Goal: Task Accomplishment & Management: Complete application form

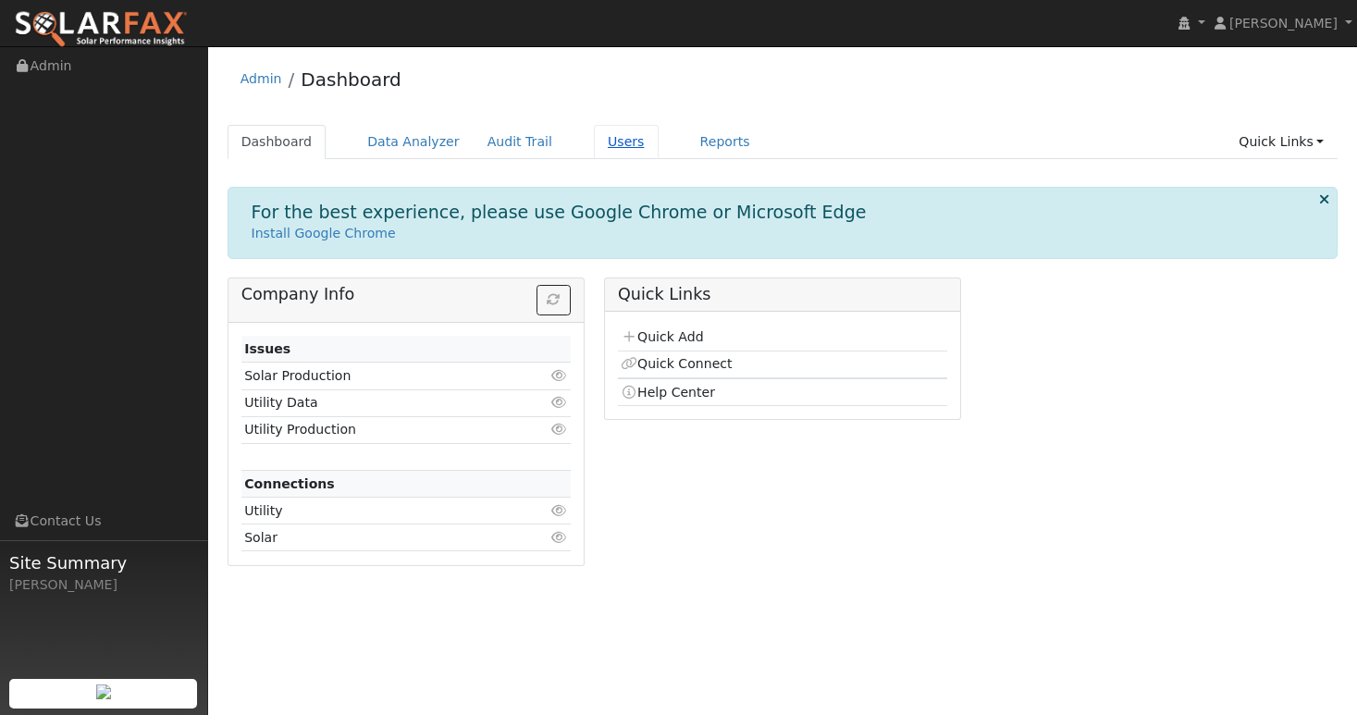
click at [608, 147] on link "Users" at bounding box center [626, 142] width 65 height 34
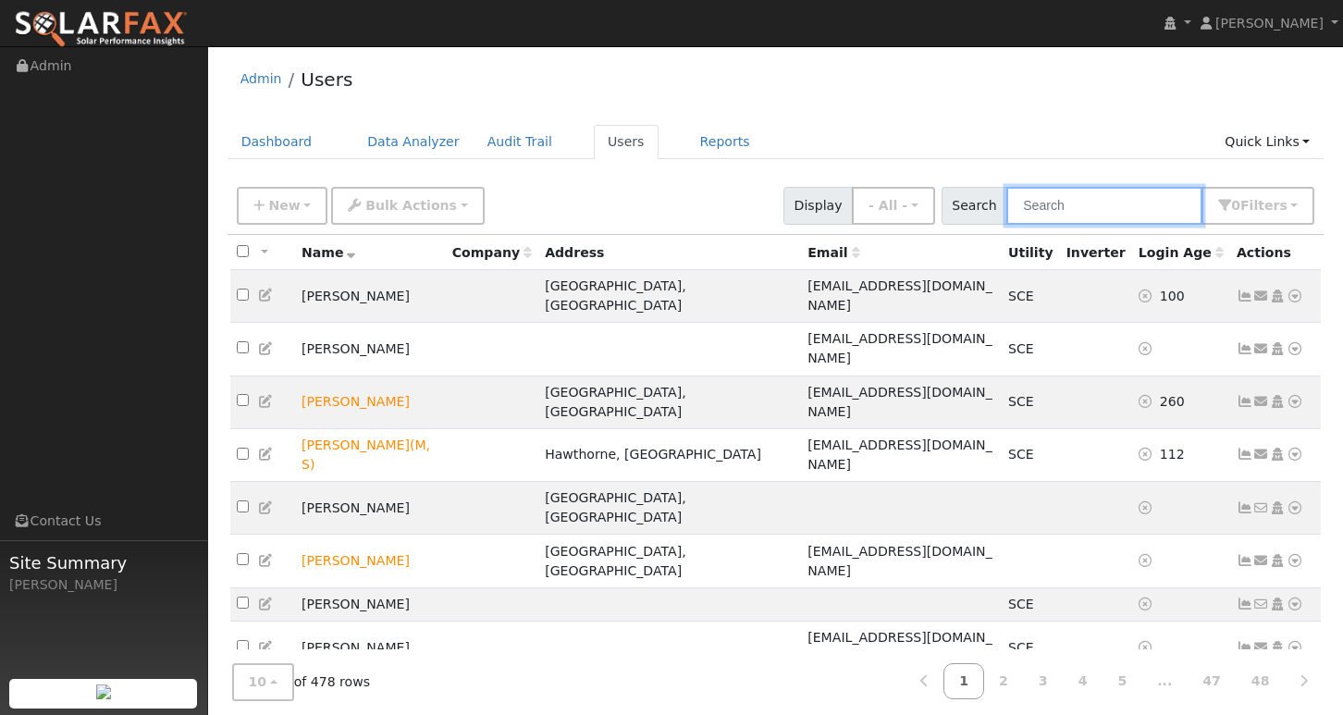
click at [1073, 207] on input "text" at bounding box center [1104, 206] width 196 height 38
paste input "capu-ceron@hotmail.com"
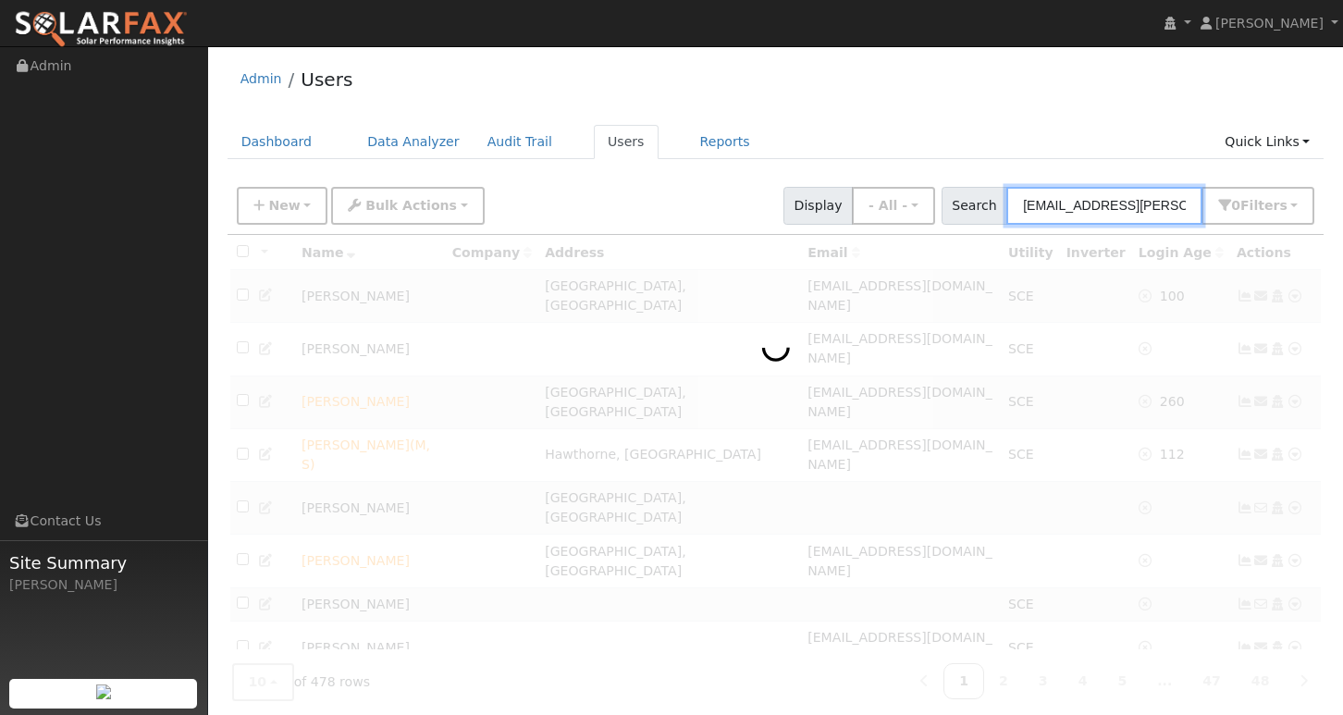
type input "capu-ceron@hotmail.com"
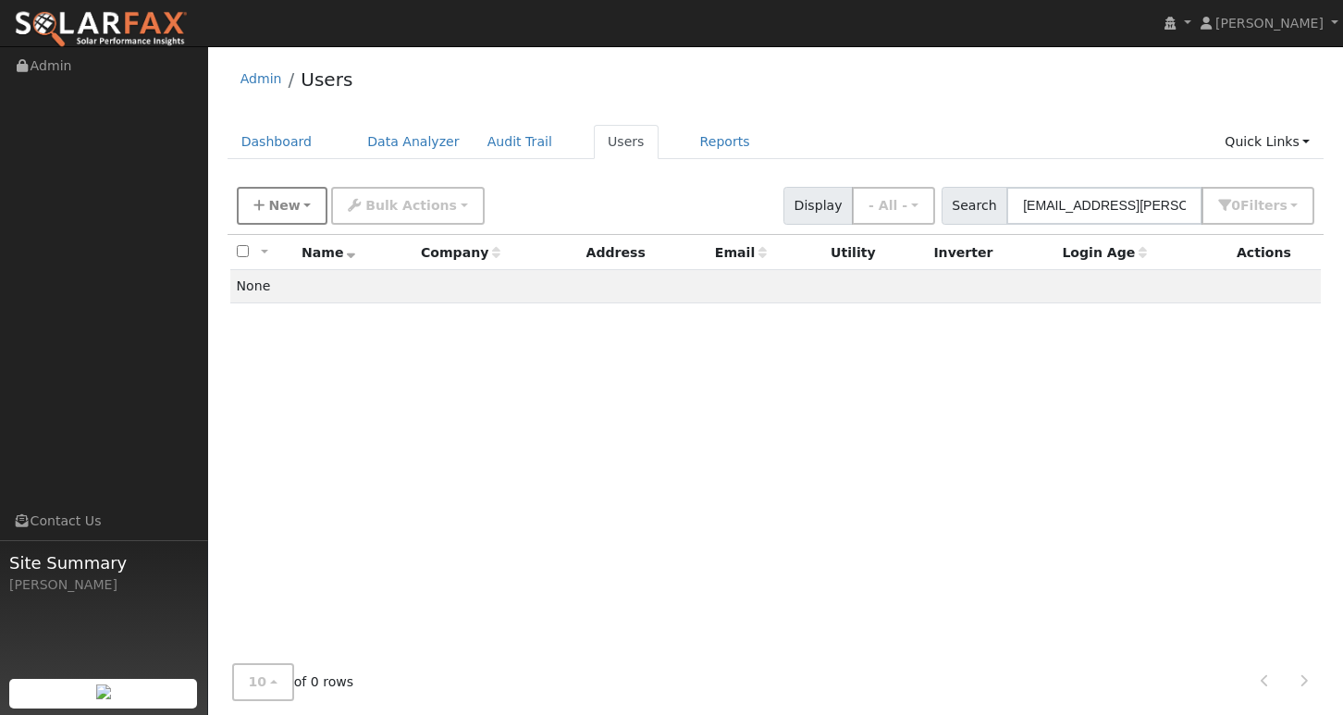
click at [297, 207] on button "New" at bounding box center [283, 206] width 92 height 38
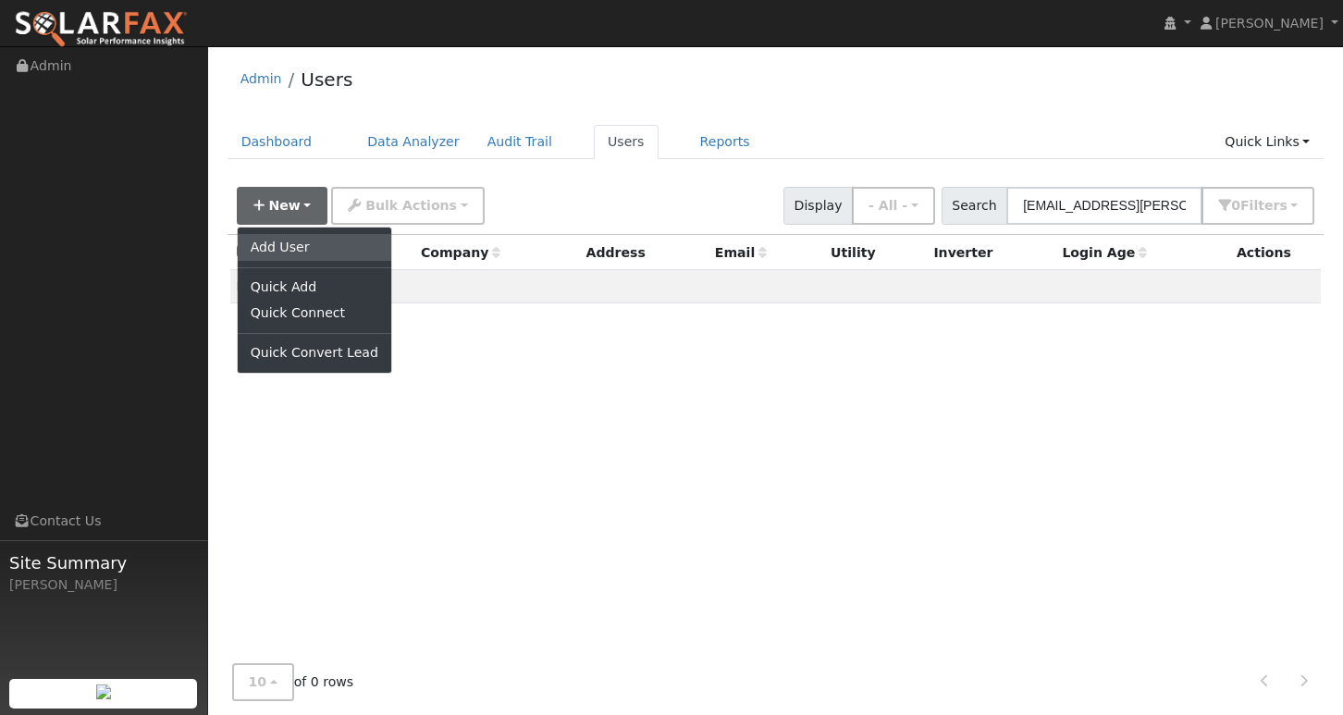
click at [293, 238] on link "Add User" at bounding box center [315, 247] width 154 height 26
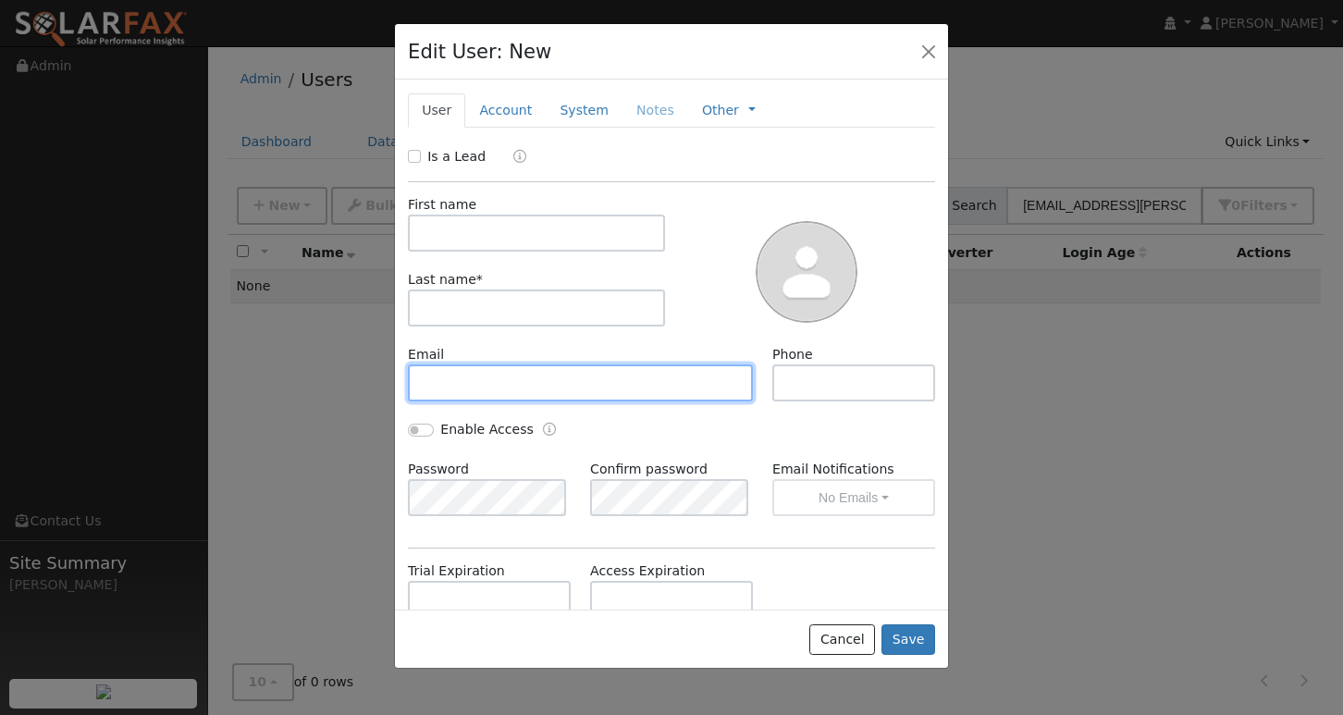
paste input "capu-ceron@hotmail.com"
type input "capu-ceron@hotmail.com"
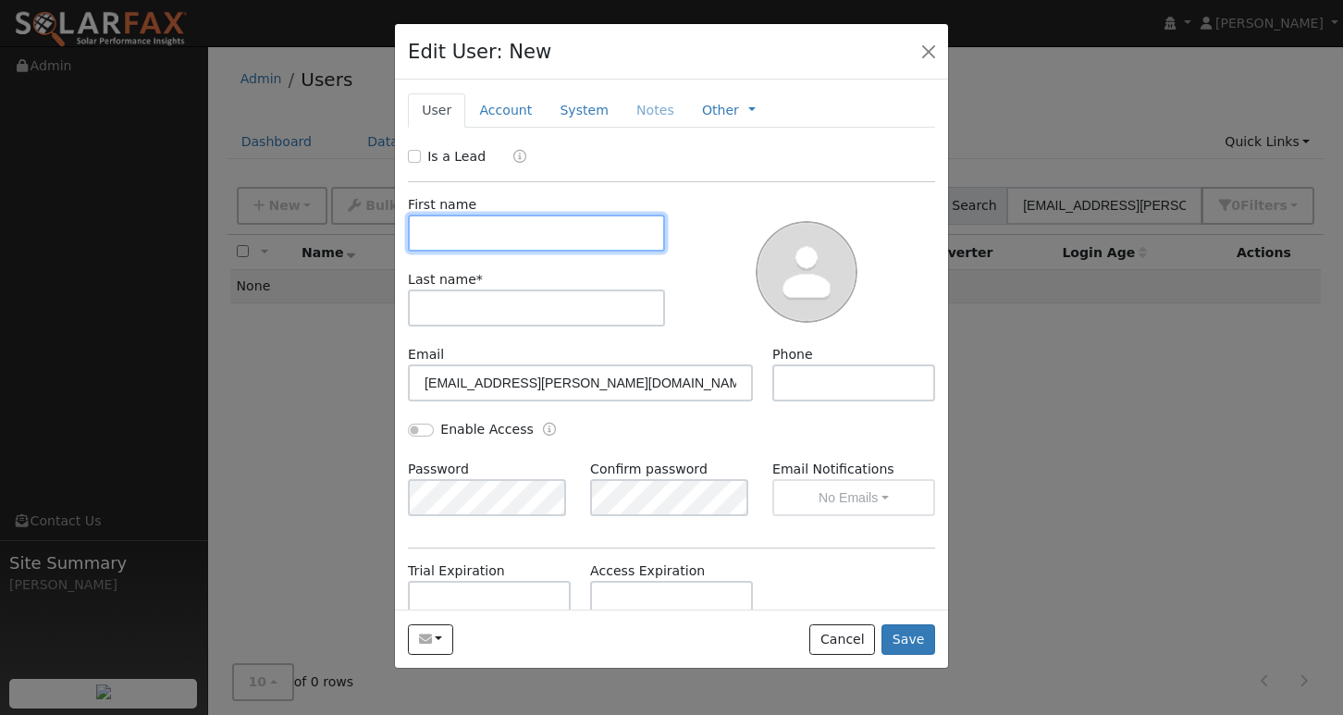
click at [495, 227] on input "text" at bounding box center [536, 233] width 257 height 37
type input "m"
type input "MARIA"
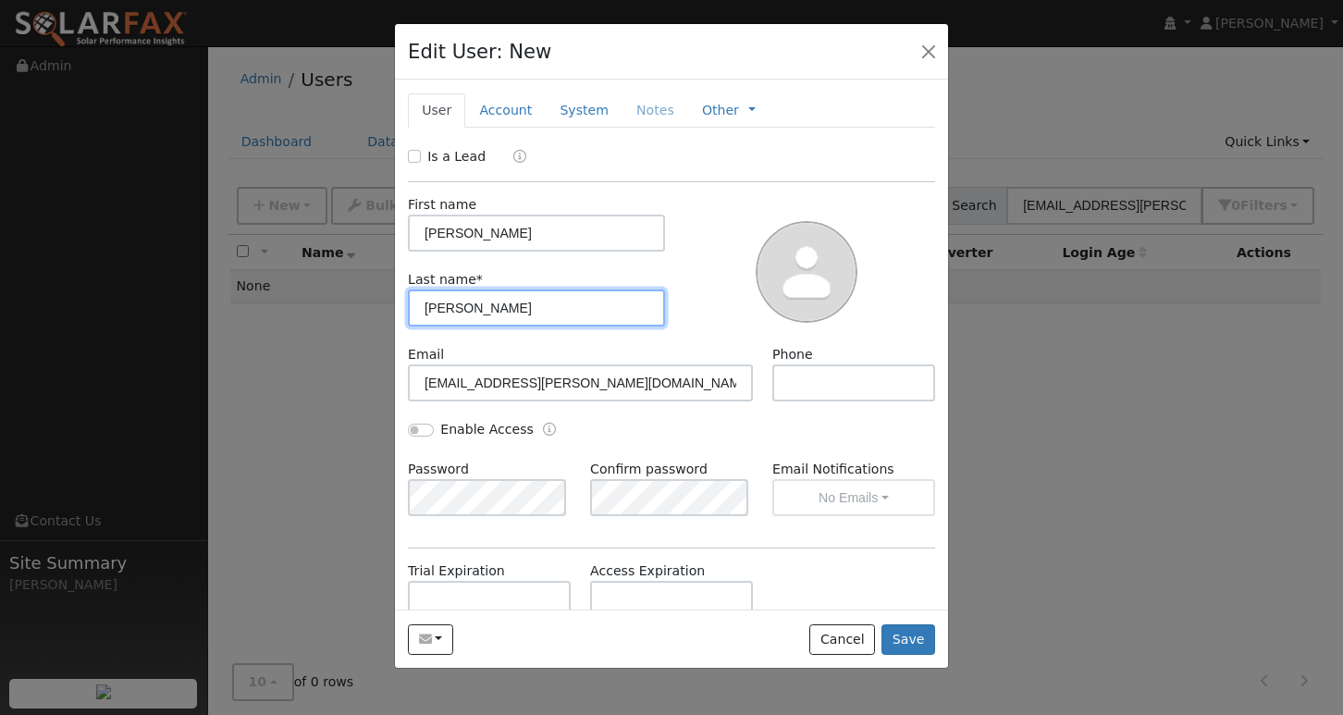
type input "CERON"
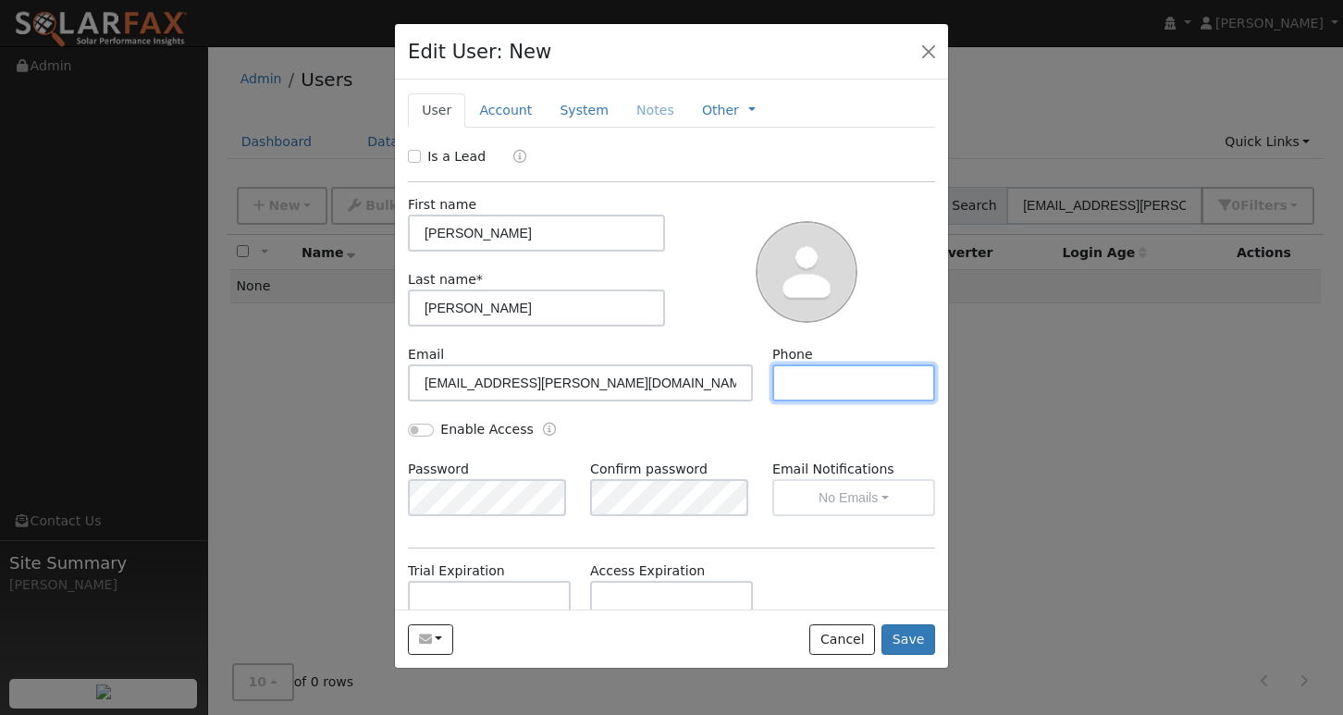
paste input "(559) 404-9272"
type input "(559) 404-9272"
click at [908, 644] on button "Save" at bounding box center [909, 639] width 54 height 31
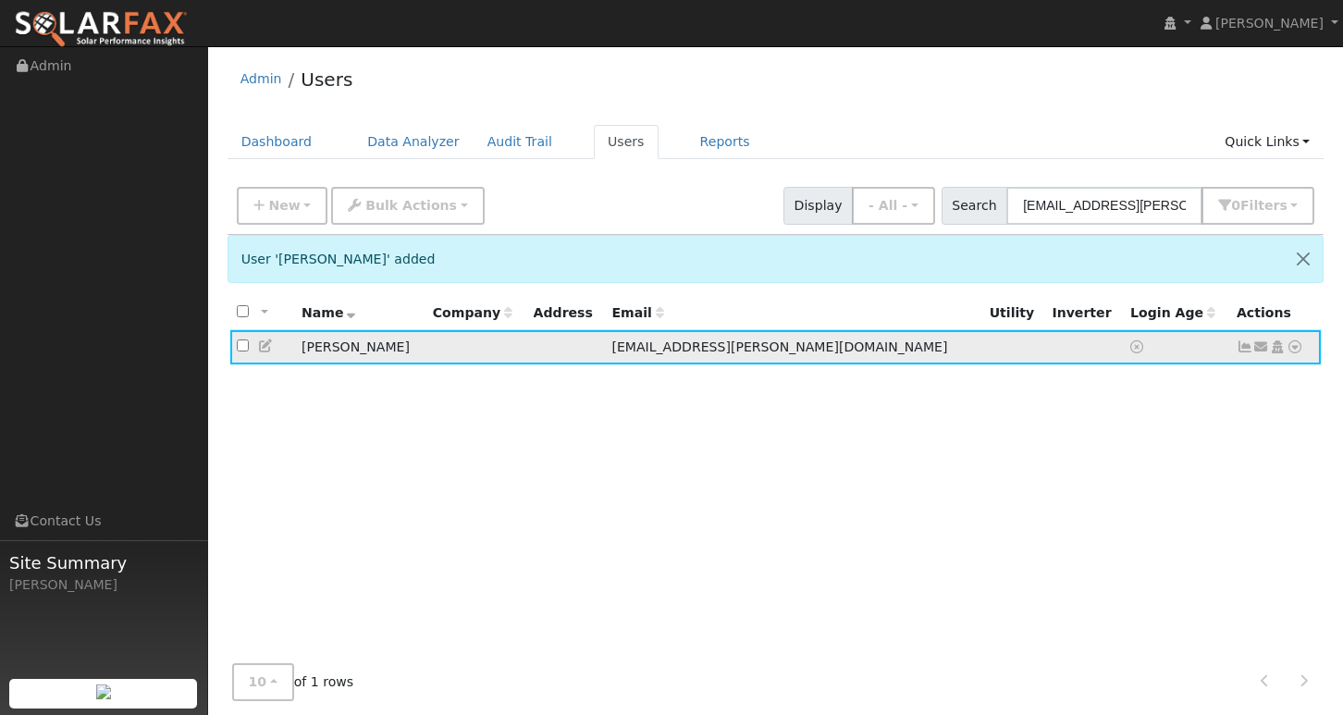
click at [1298, 345] on icon at bounding box center [1295, 346] width 17 height 13
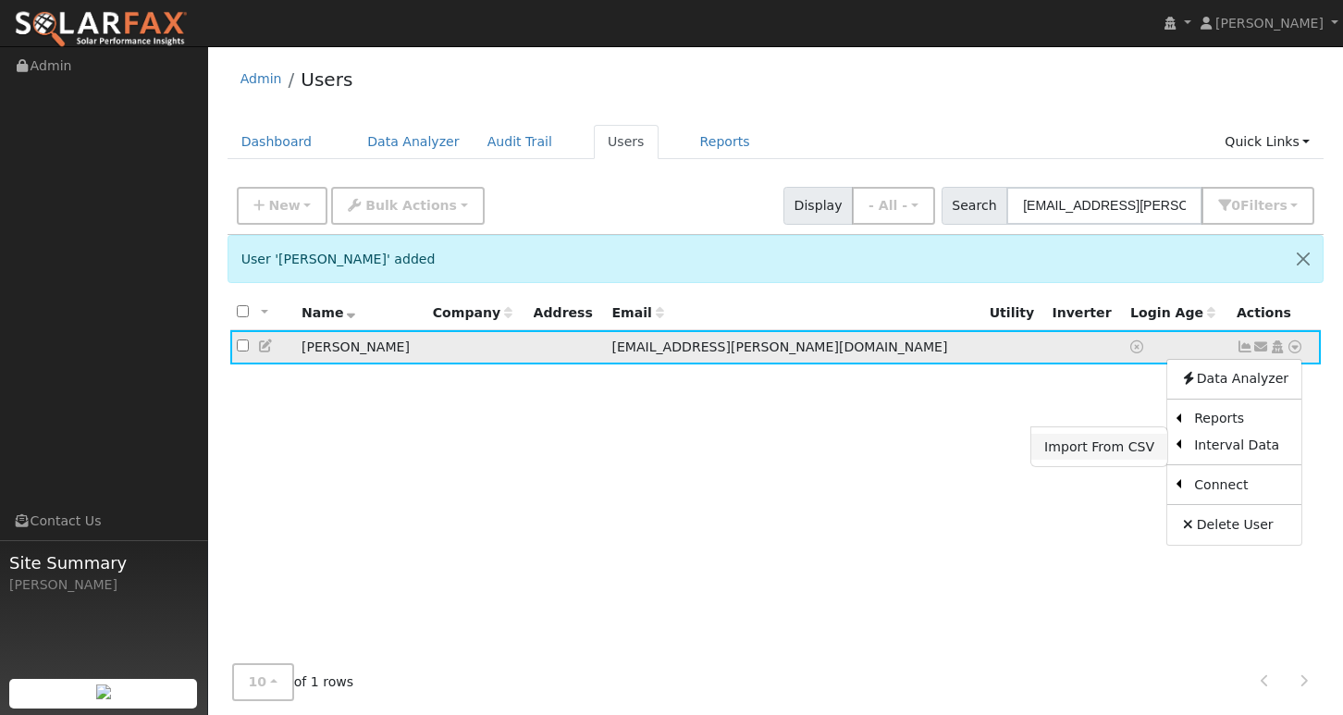
click at [1111, 445] on link "Import From CSV" at bounding box center [1099, 447] width 136 height 26
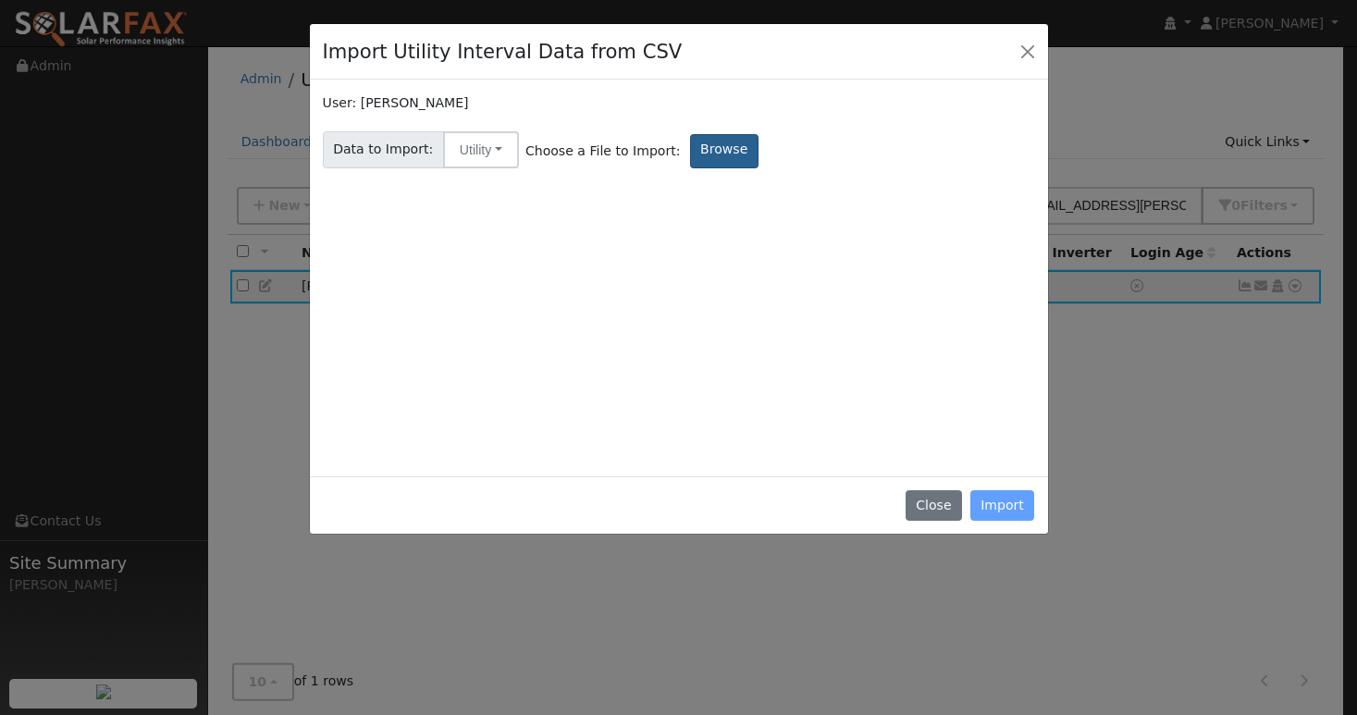
click at [701, 154] on label "Browse" at bounding box center [724, 151] width 68 height 34
click at [0, 0] on input "Browse" at bounding box center [0, 0] width 0 height 0
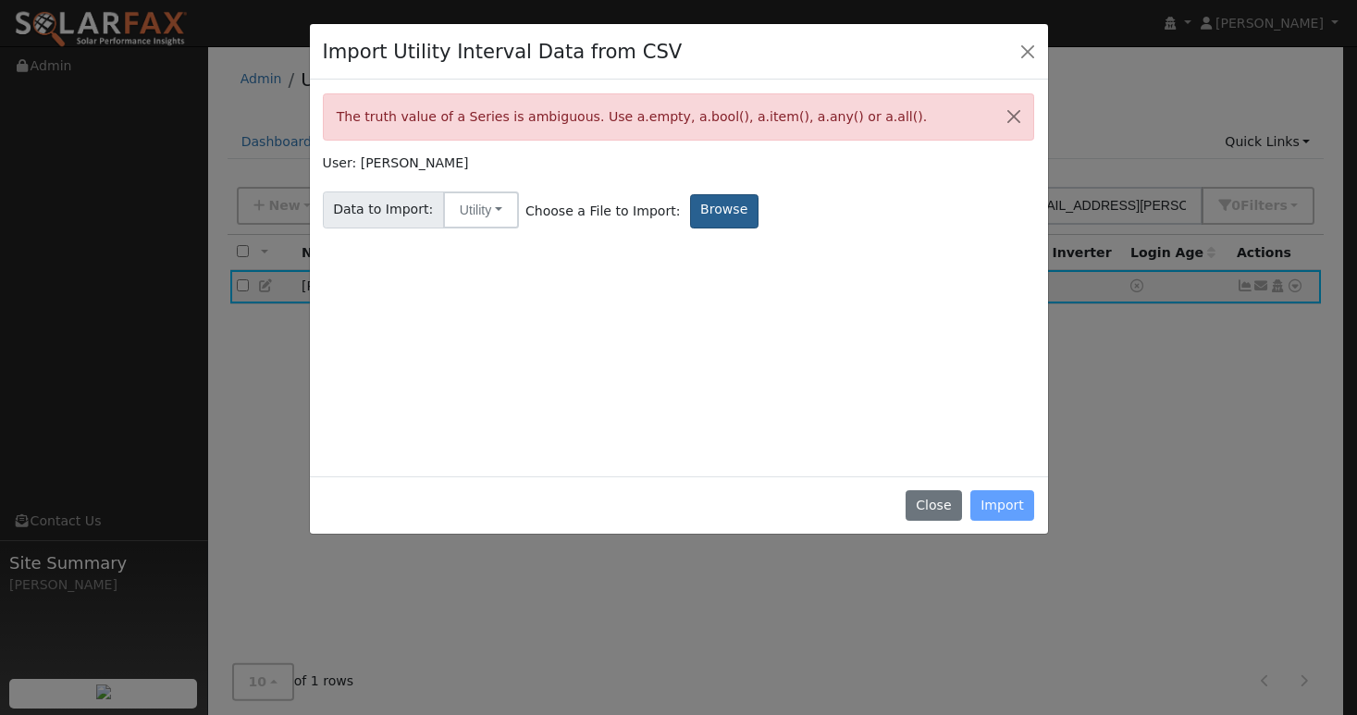
click at [718, 208] on label "Browse" at bounding box center [724, 211] width 68 height 34
click at [0, 0] on input "Browse" at bounding box center [0, 0] width 0 height 0
click at [690, 202] on label "Browse" at bounding box center [724, 211] width 68 height 34
click at [0, 0] on input "Browse" at bounding box center [0, 0] width 0 height 0
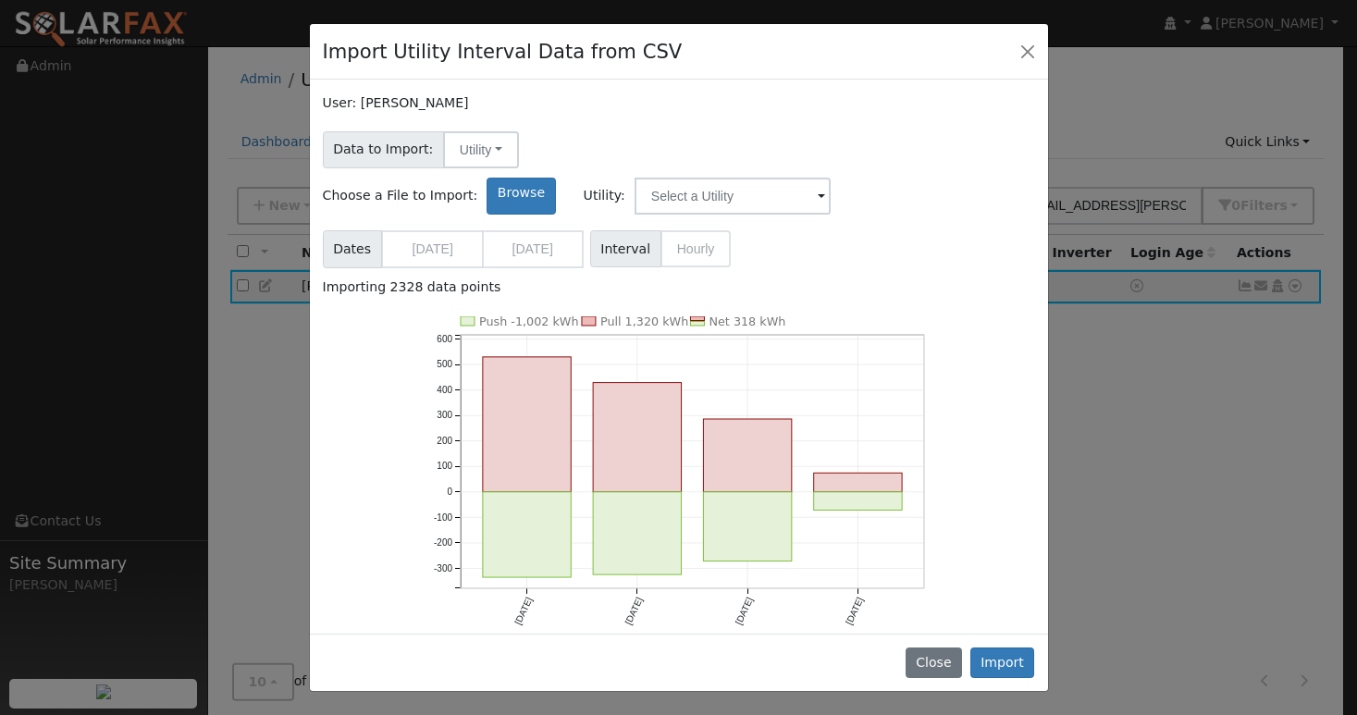
click at [825, 187] on span at bounding box center [821, 197] width 7 height 21
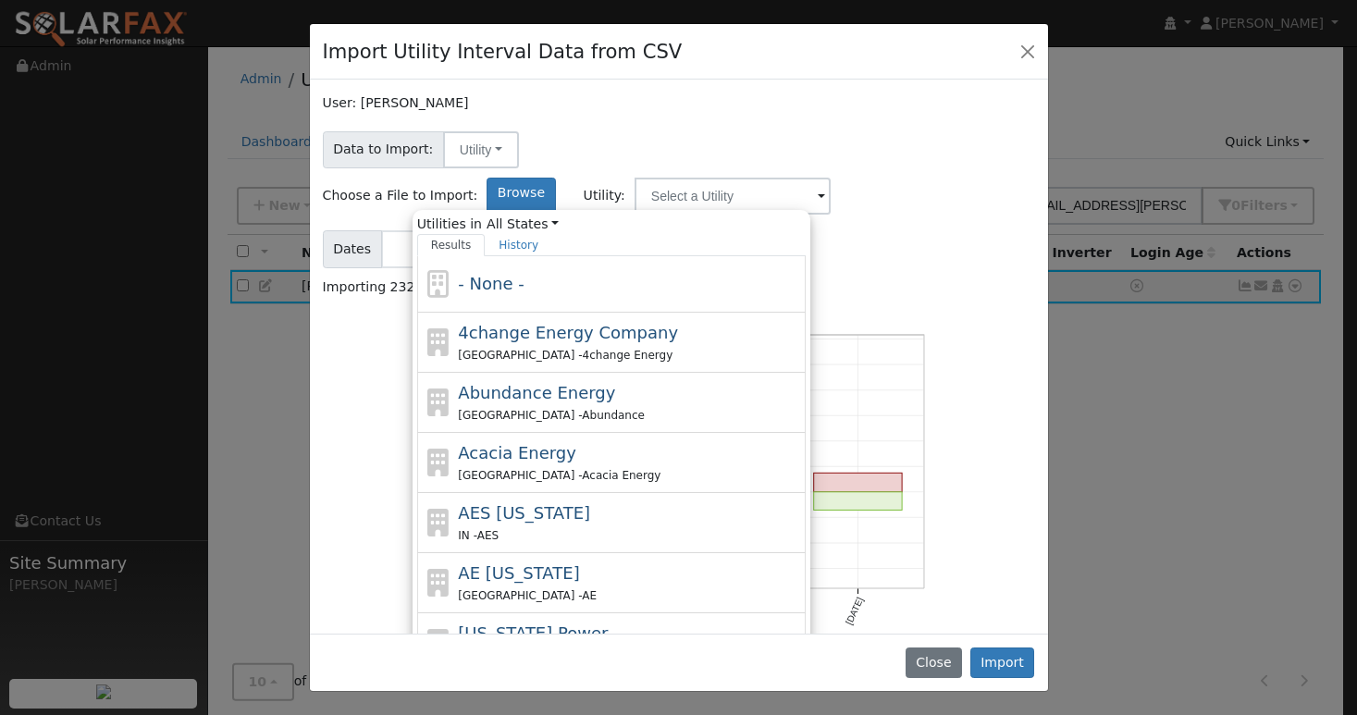
click at [997, 95] on div "User: MARIA CERON" at bounding box center [679, 102] width 712 height 19
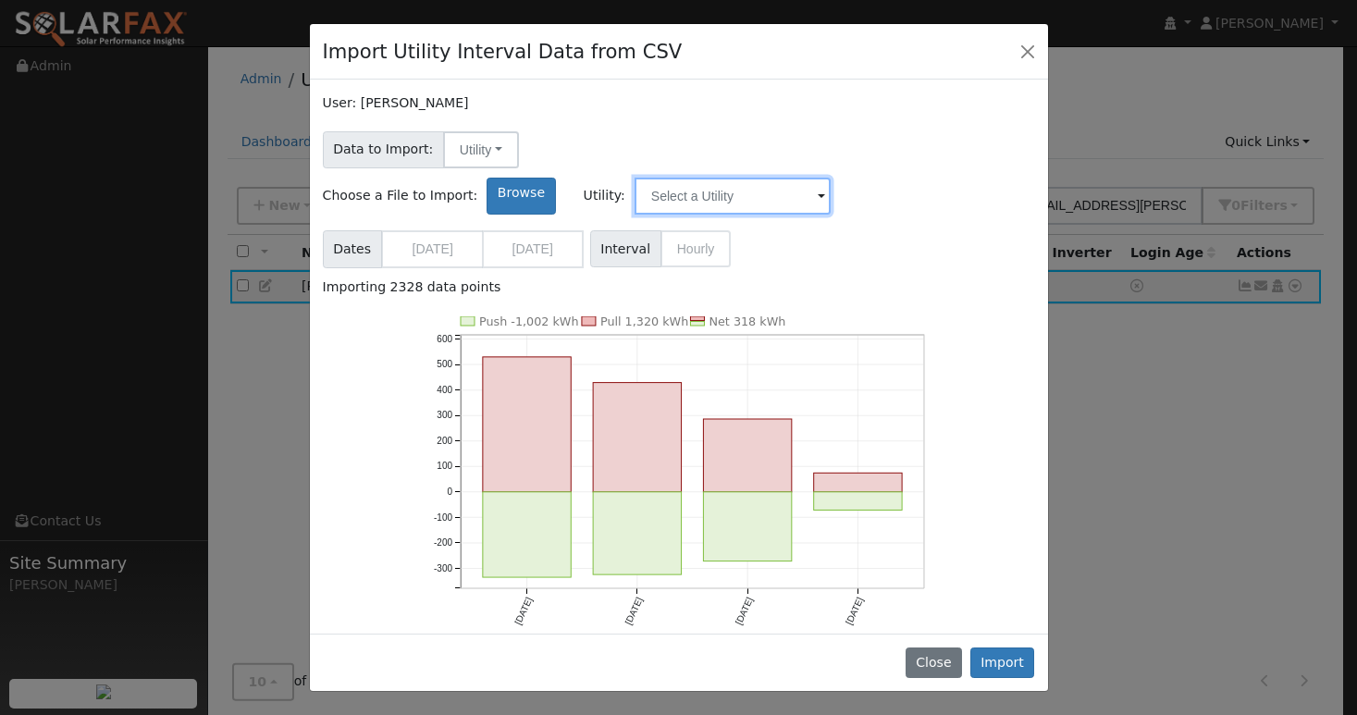
click at [831, 178] on input "text" at bounding box center [733, 196] width 196 height 37
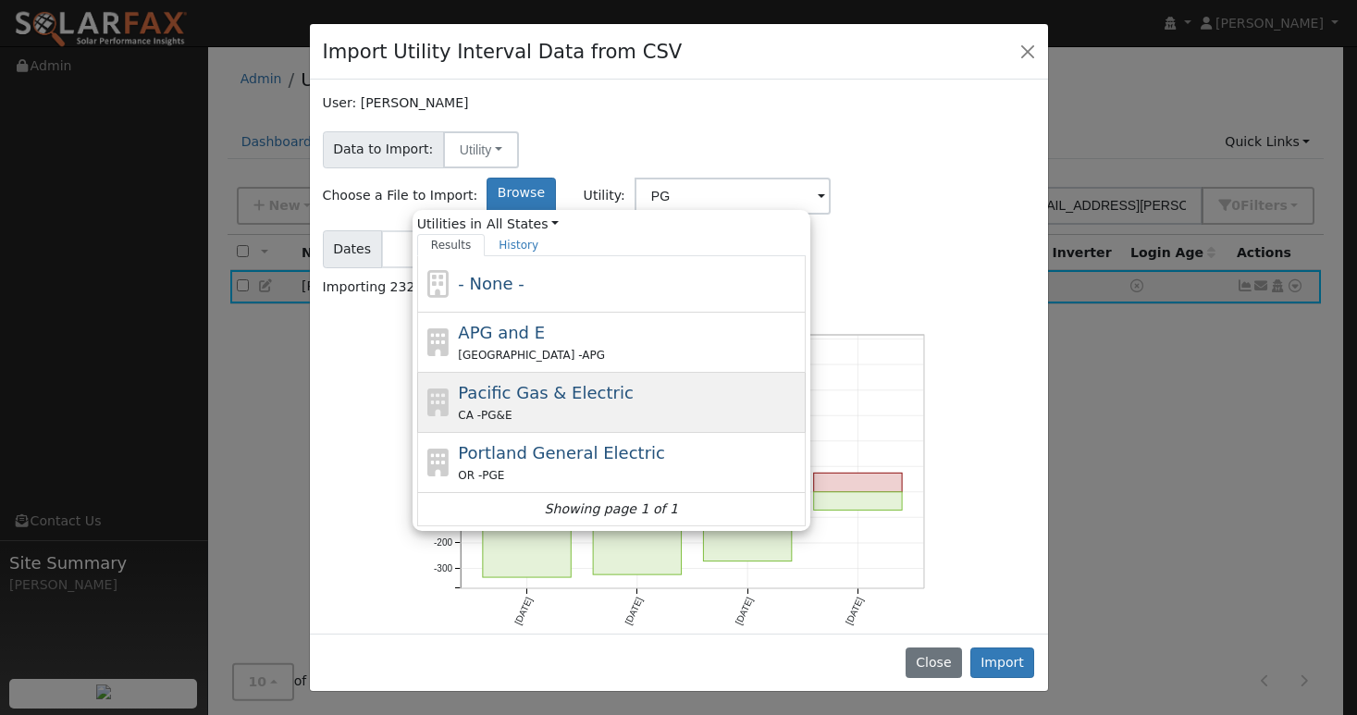
click at [801, 380] on div "Pacific Gas & Electric CA - PG&E" at bounding box center [629, 402] width 343 height 44
type input "Pacific Gas & Electric"
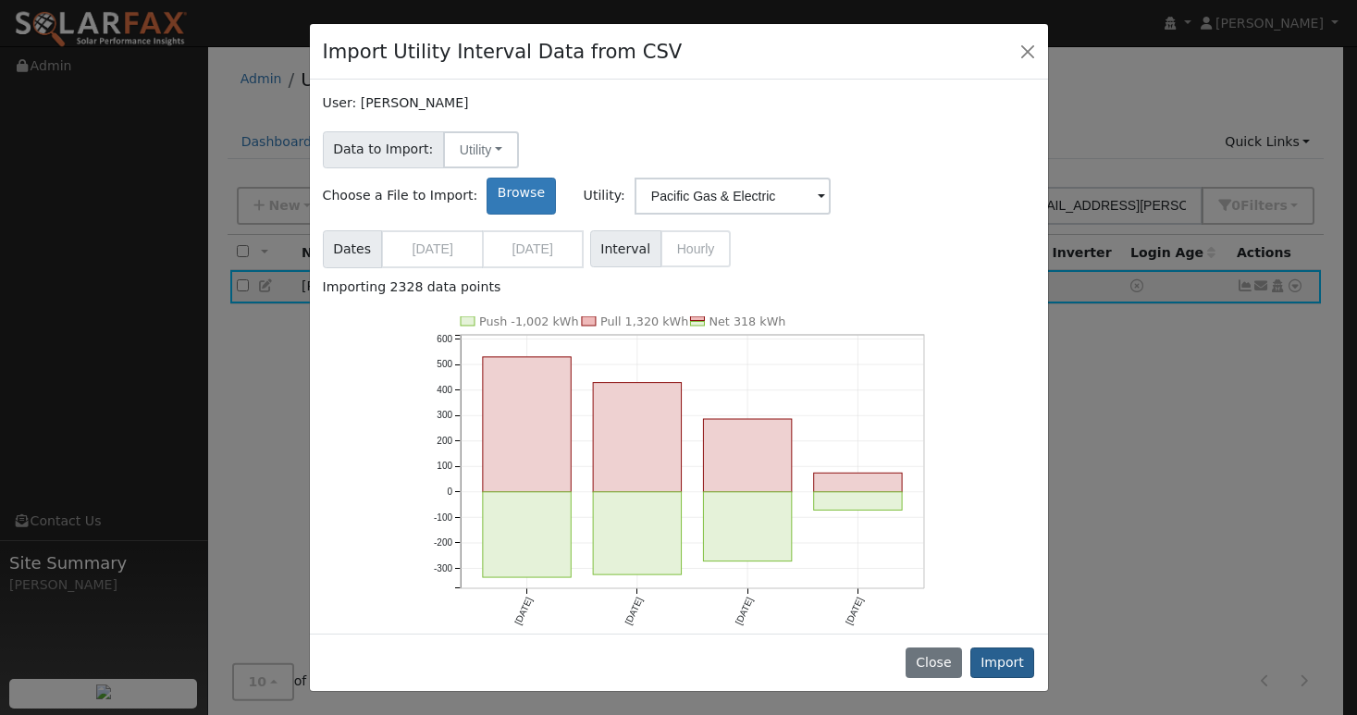
click at [1011, 662] on button "Import" at bounding box center [1002, 663] width 65 height 31
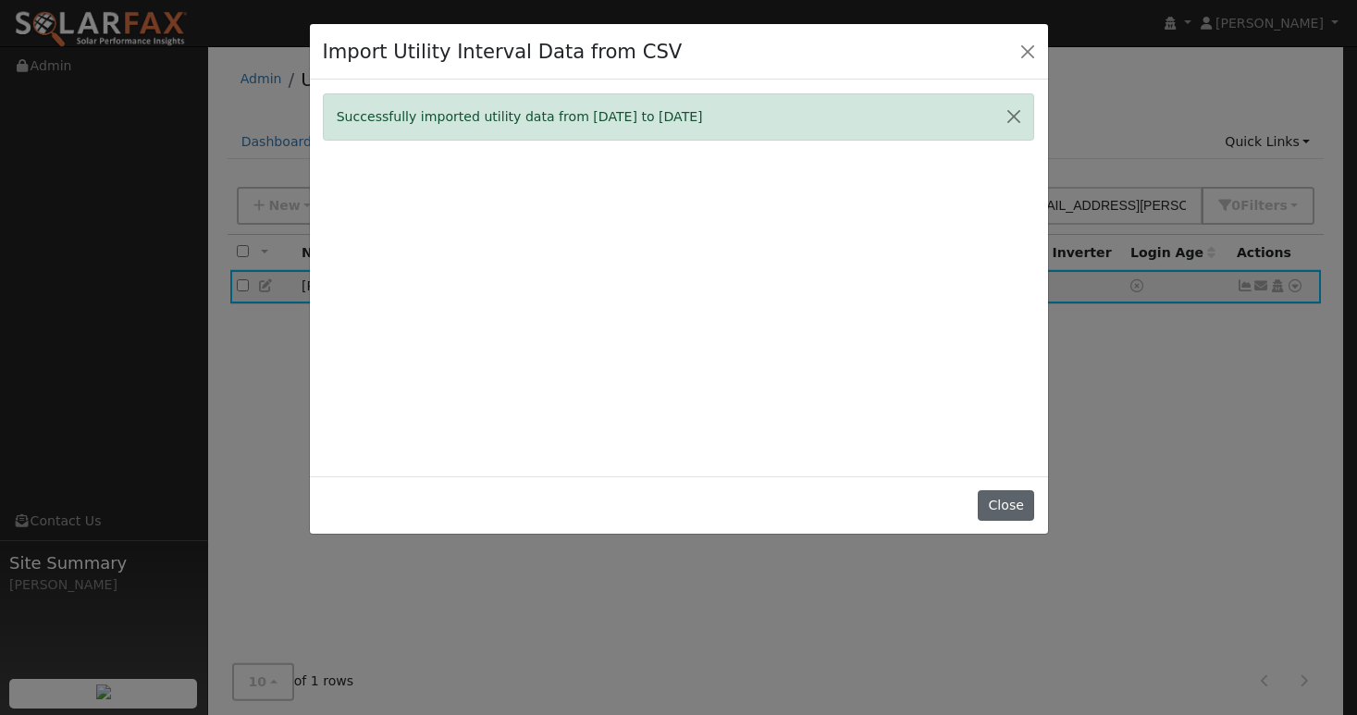
click at [1007, 522] on button "Close" at bounding box center [1006, 505] width 56 height 31
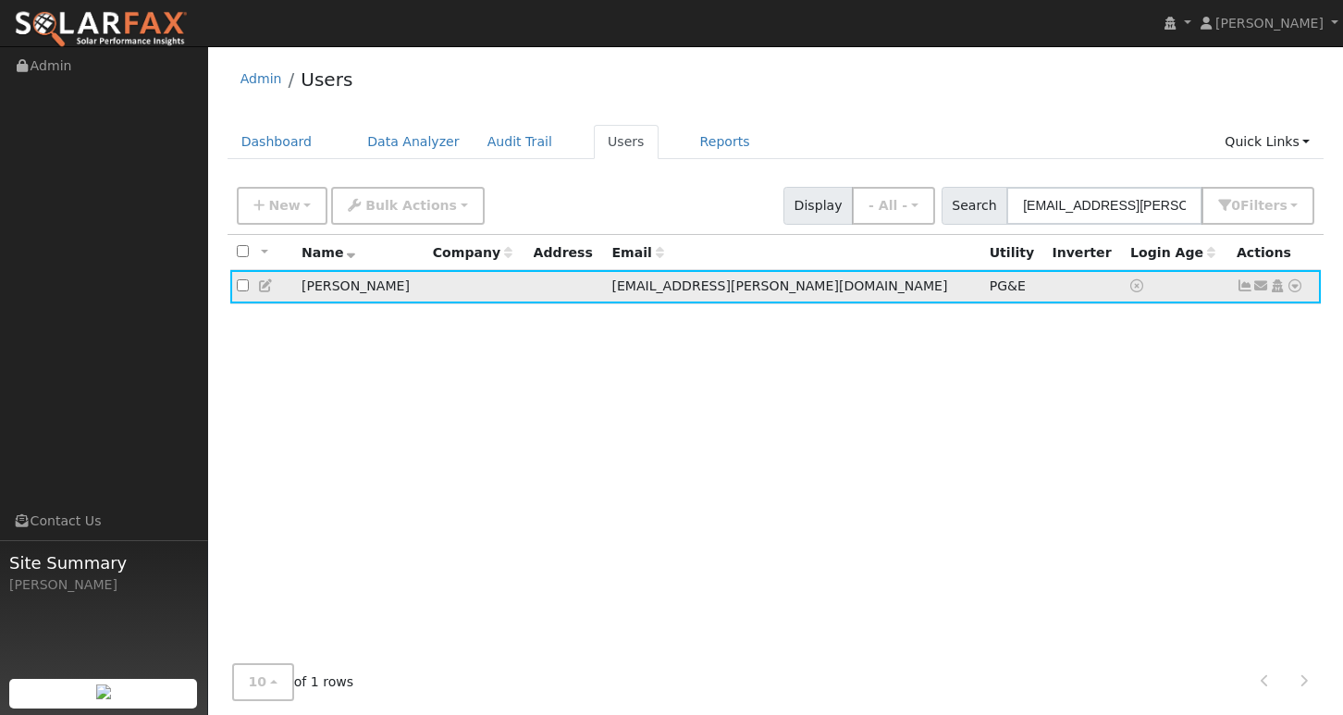
click at [1294, 290] on icon at bounding box center [1295, 285] width 17 height 13
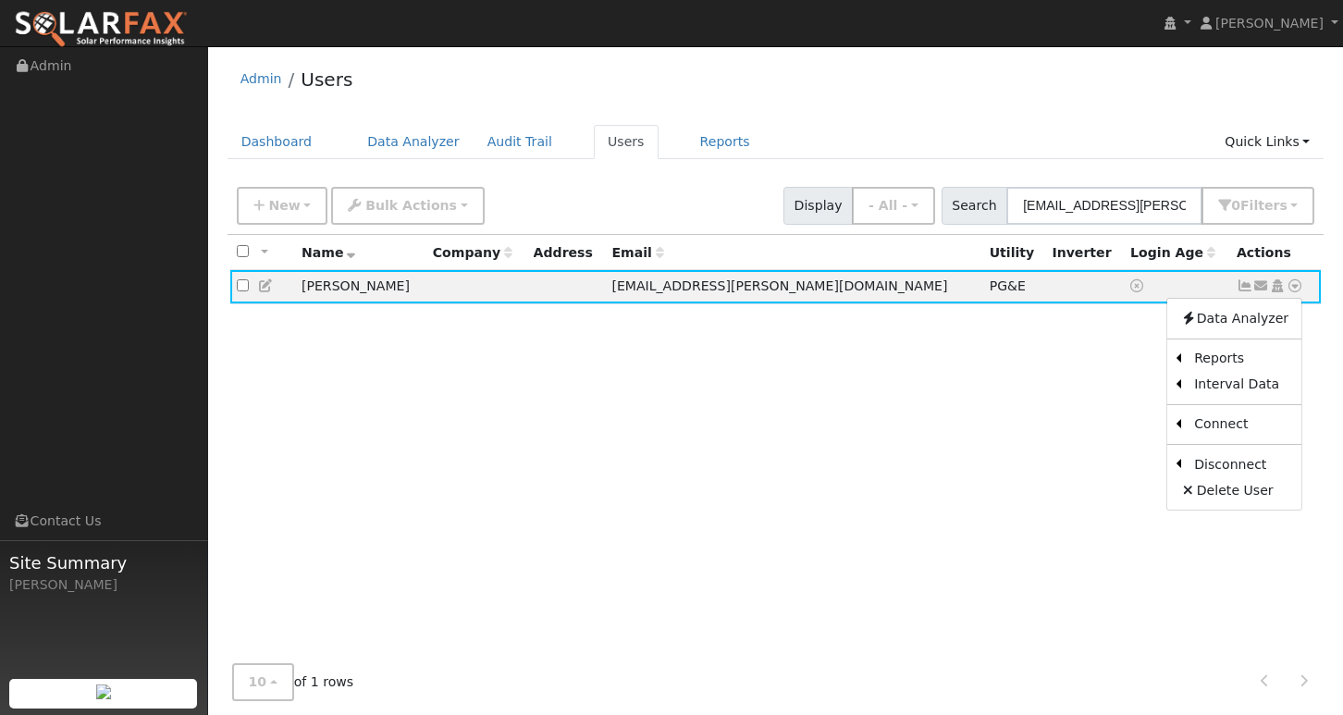
click at [1004, 365] on div "All None All on page None on page Name Company Address Email Utility Inverter L…" at bounding box center [776, 449] width 1097 height 429
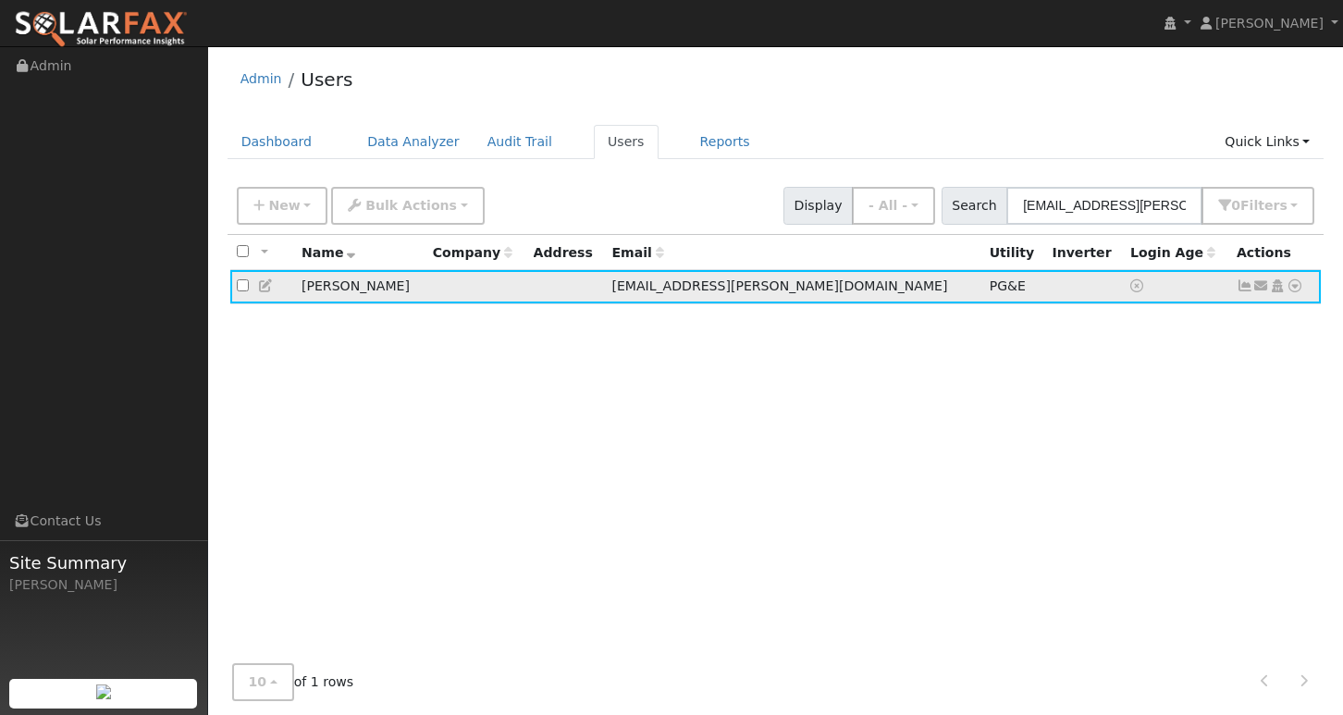
click at [1244, 288] on icon at bounding box center [1245, 285] width 17 height 13
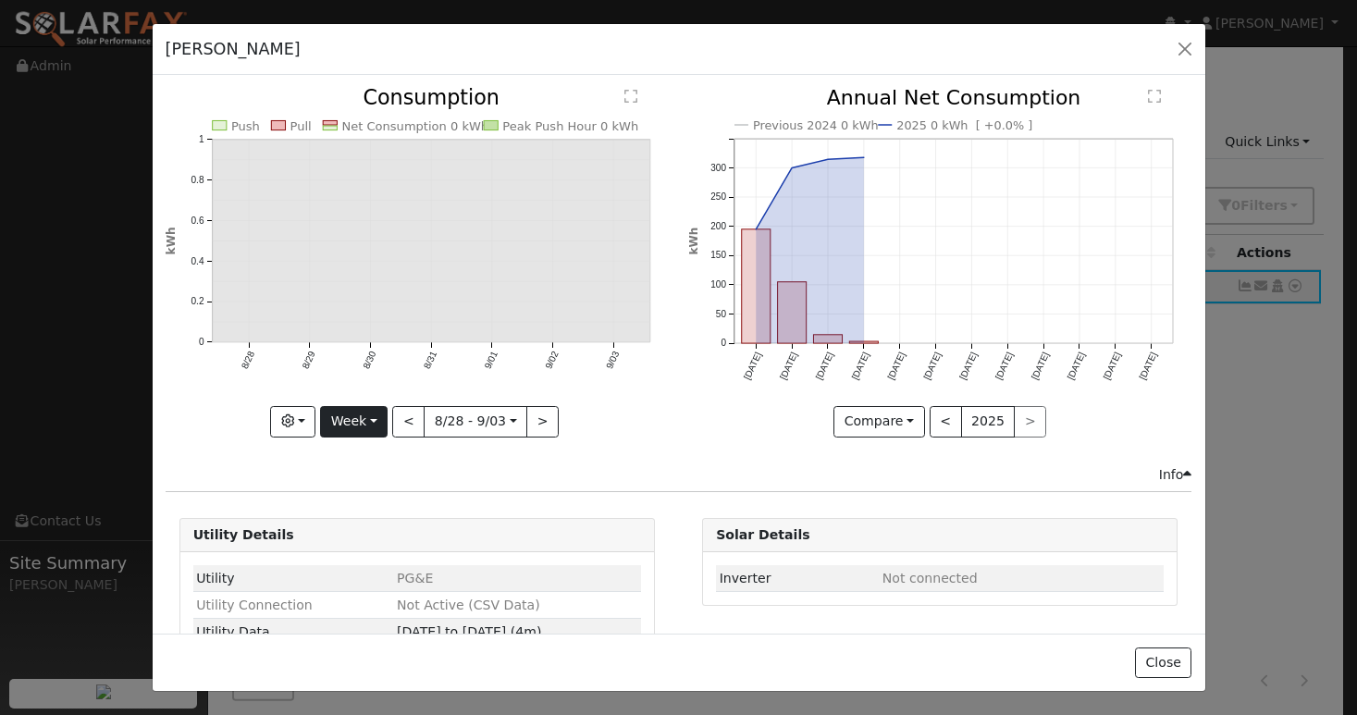
click at [374, 408] on button "Week" at bounding box center [354, 421] width 68 height 31
click at [379, 527] on link "Year" at bounding box center [385, 537] width 129 height 26
type input "2024-09-01"
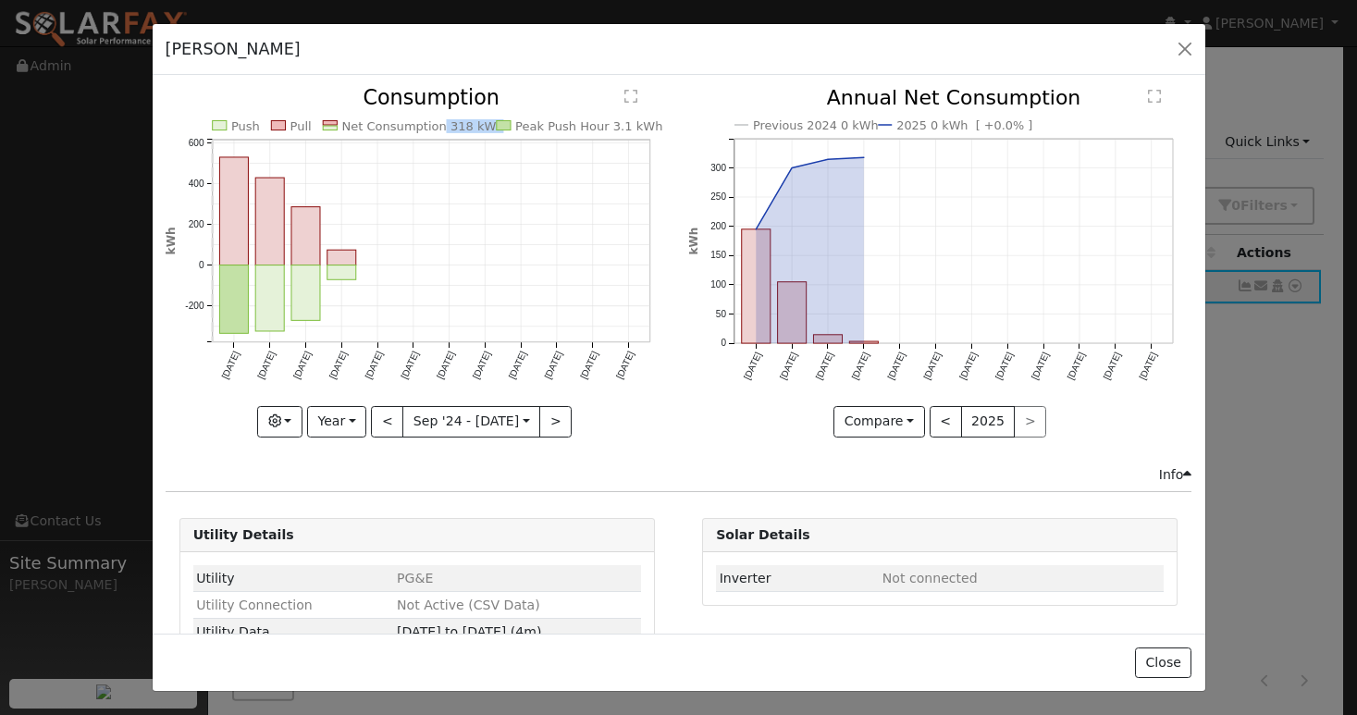
copy text "318 kWh"
drag, startPoint x: 430, startPoint y: 121, endPoint x: 477, endPoint y: 127, distance: 47.5
click at [477, 127] on text "Net Consumption 318 kWh" at bounding box center [422, 126] width 162 height 14
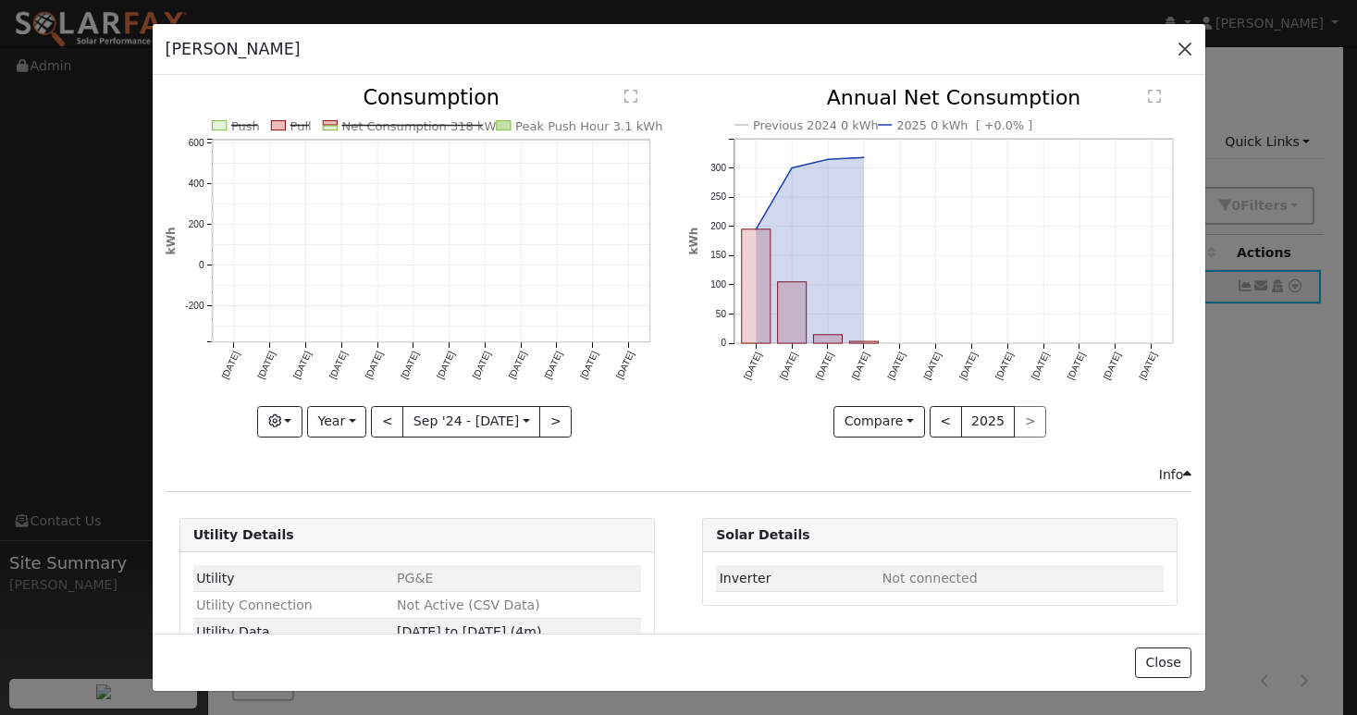
click at [1175, 53] on button "button" at bounding box center [1185, 49] width 26 height 26
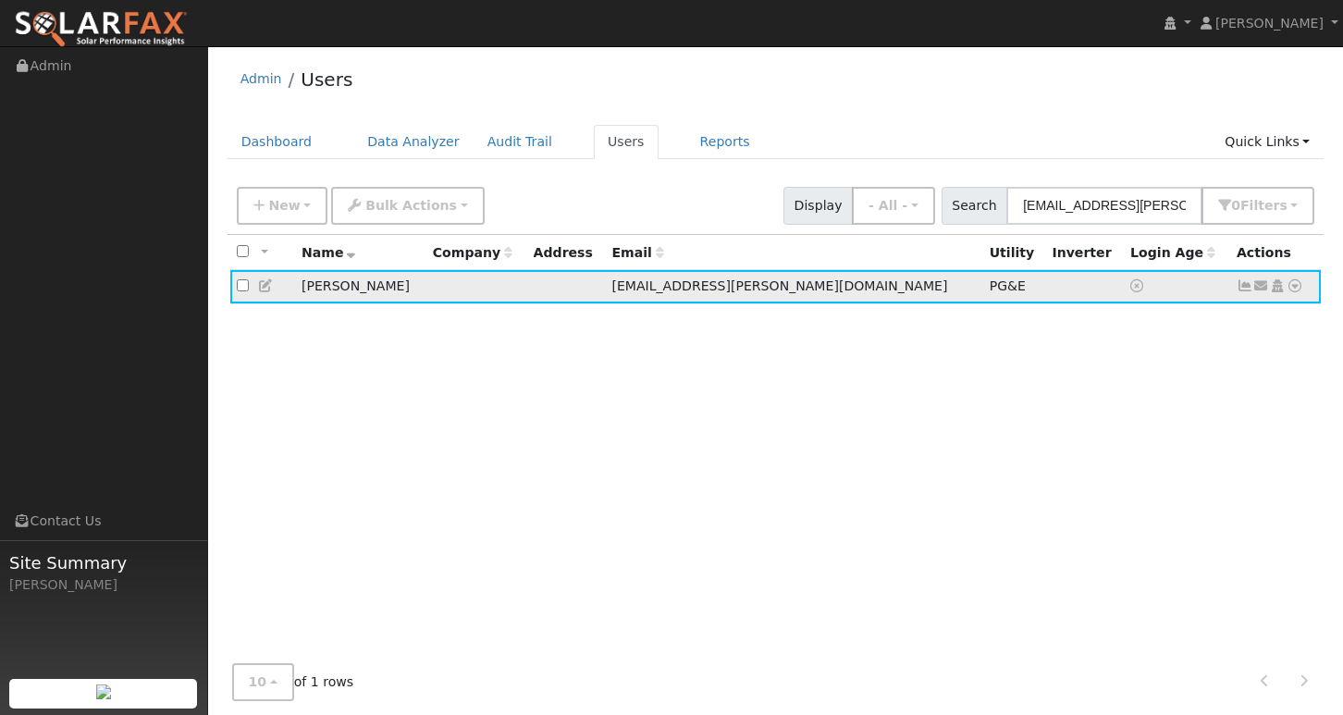
click at [1290, 287] on icon at bounding box center [1295, 285] width 17 height 13
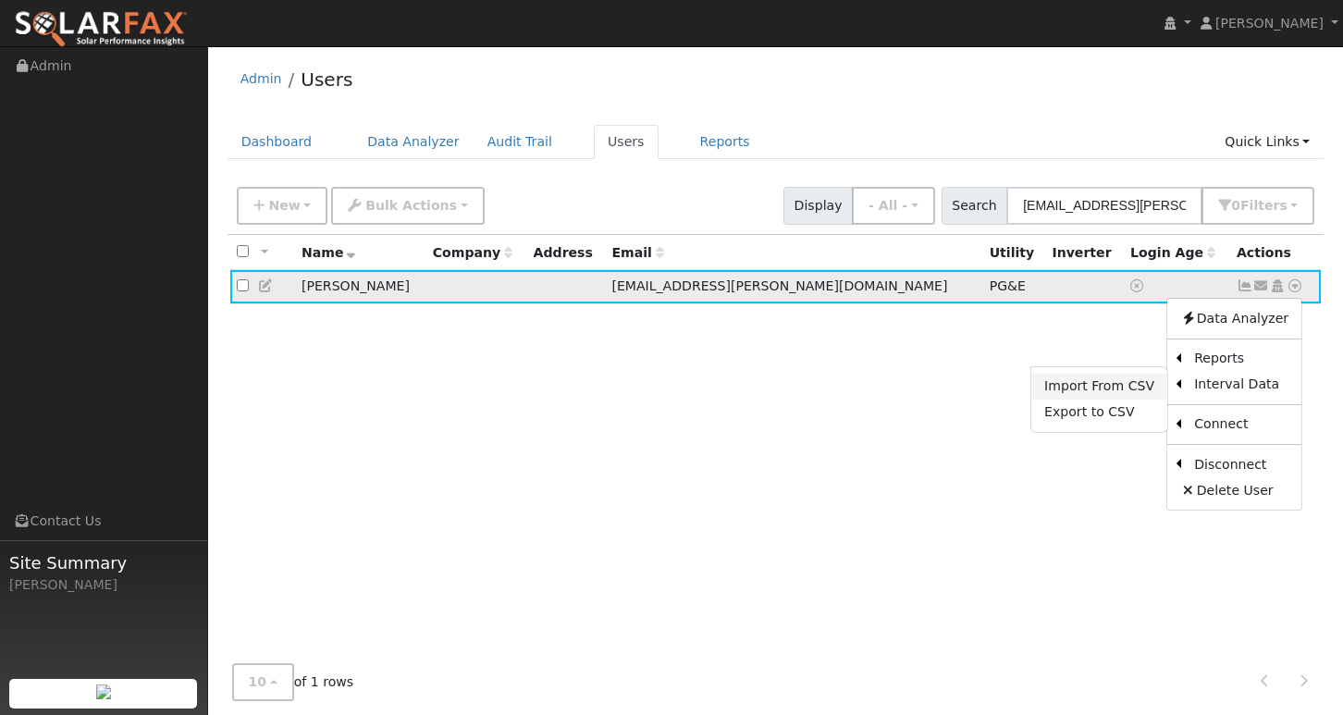
click at [1095, 393] on link "Import From CSV" at bounding box center [1099, 387] width 136 height 26
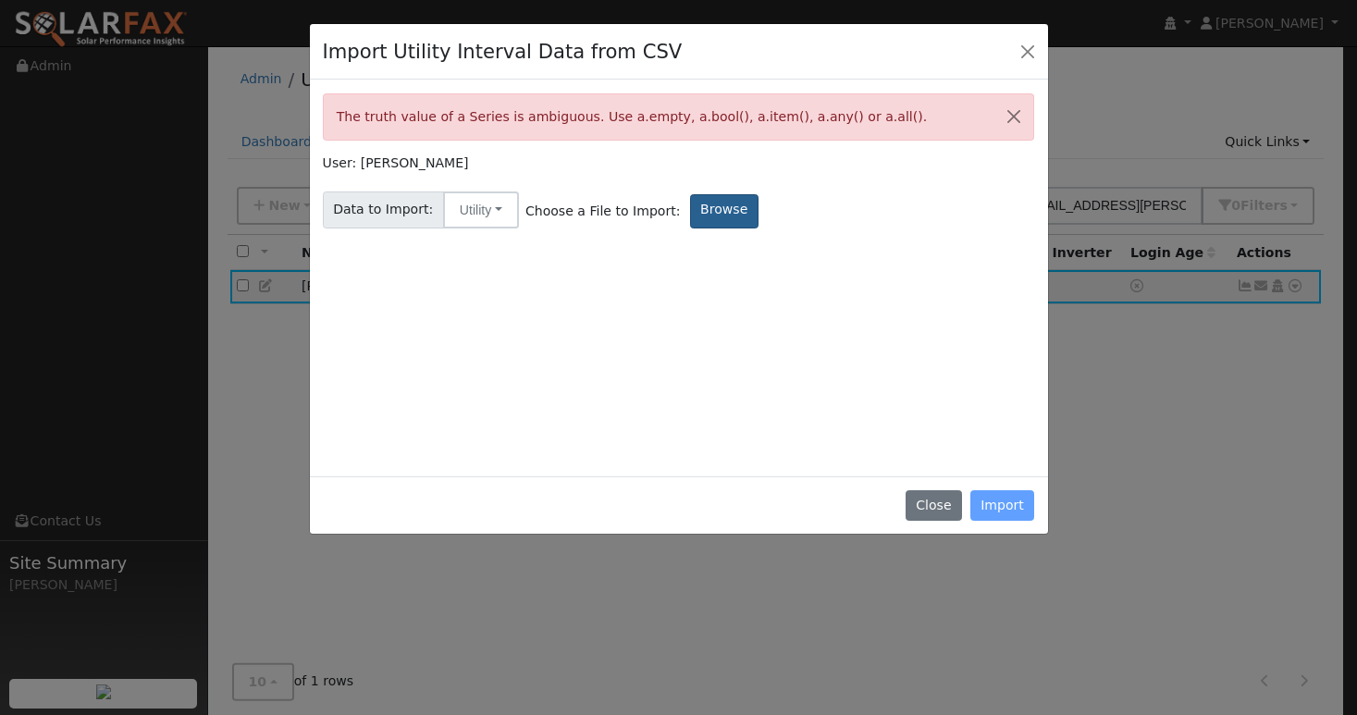
click at [690, 205] on label "Browse" at bounding box center [724, 211] width 68 height 34
click at [0, 0] on input "Browse" at bounding box center [0, 0] width 0 height 0
click at [1032, 54] on button "Close" at bounding box center [1028, 51] width 26 height 26
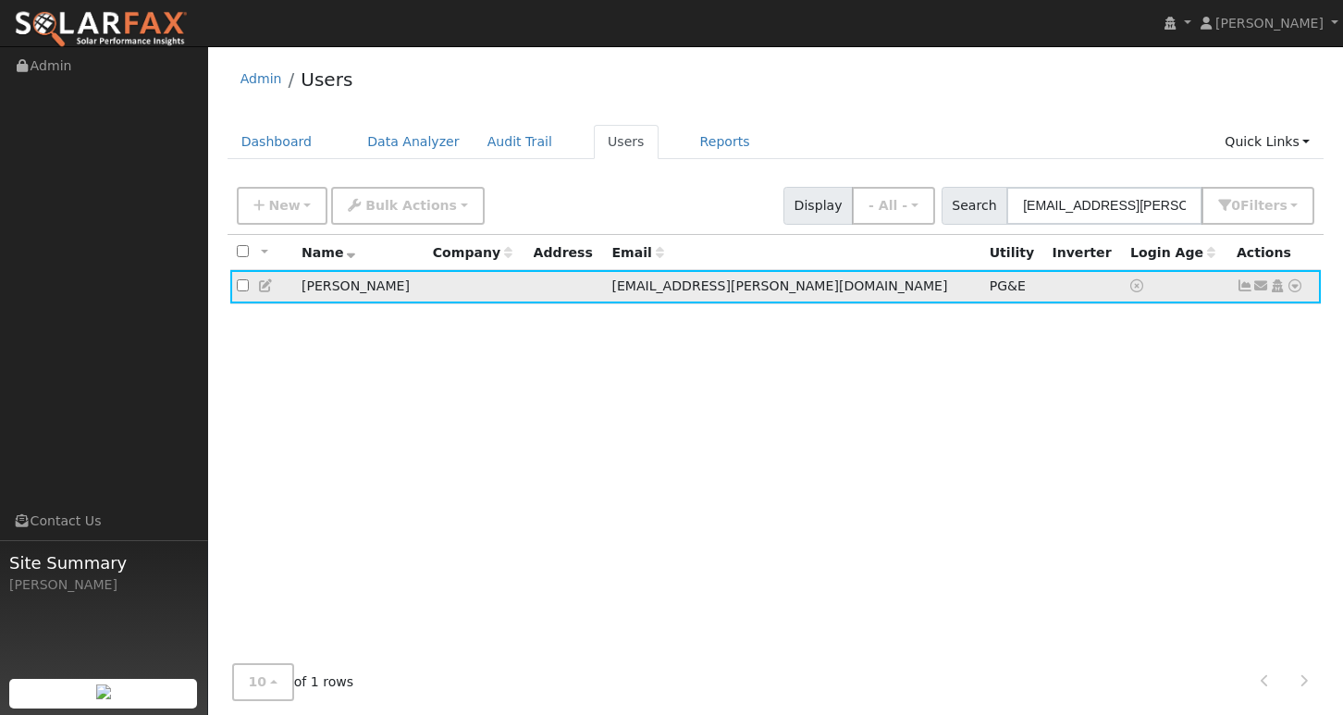
click at [1297, 286] on icon at bounding box center [1295, 285] width 17 height 13
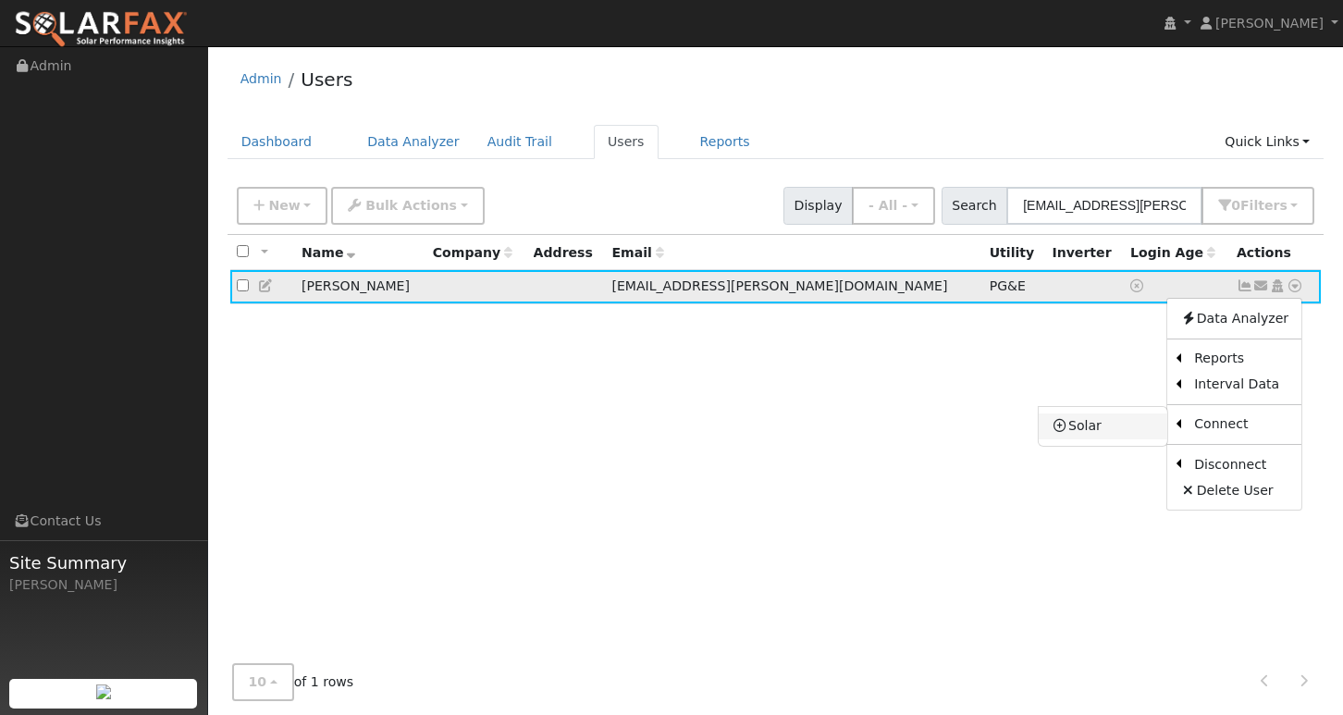
click at [1090, 436] on link "Solar" at bounding box center [1103, 426] width 129 height 26
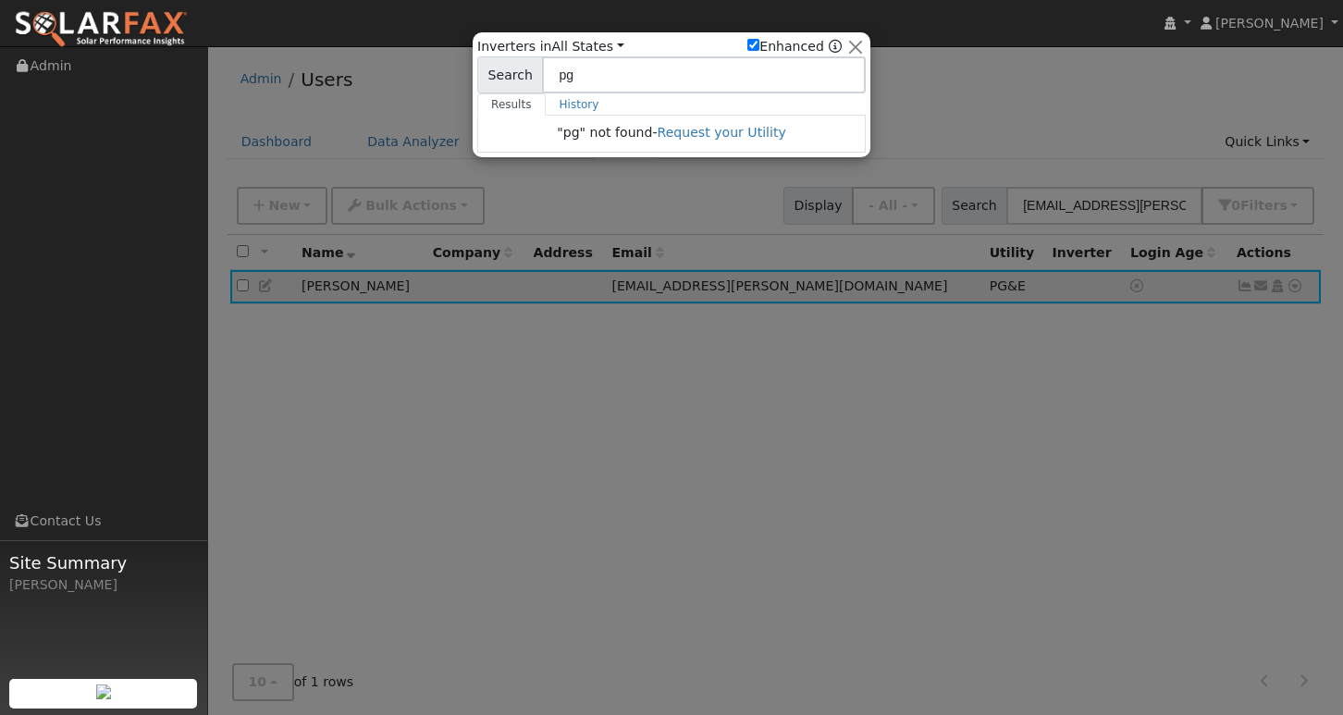
type input "p"
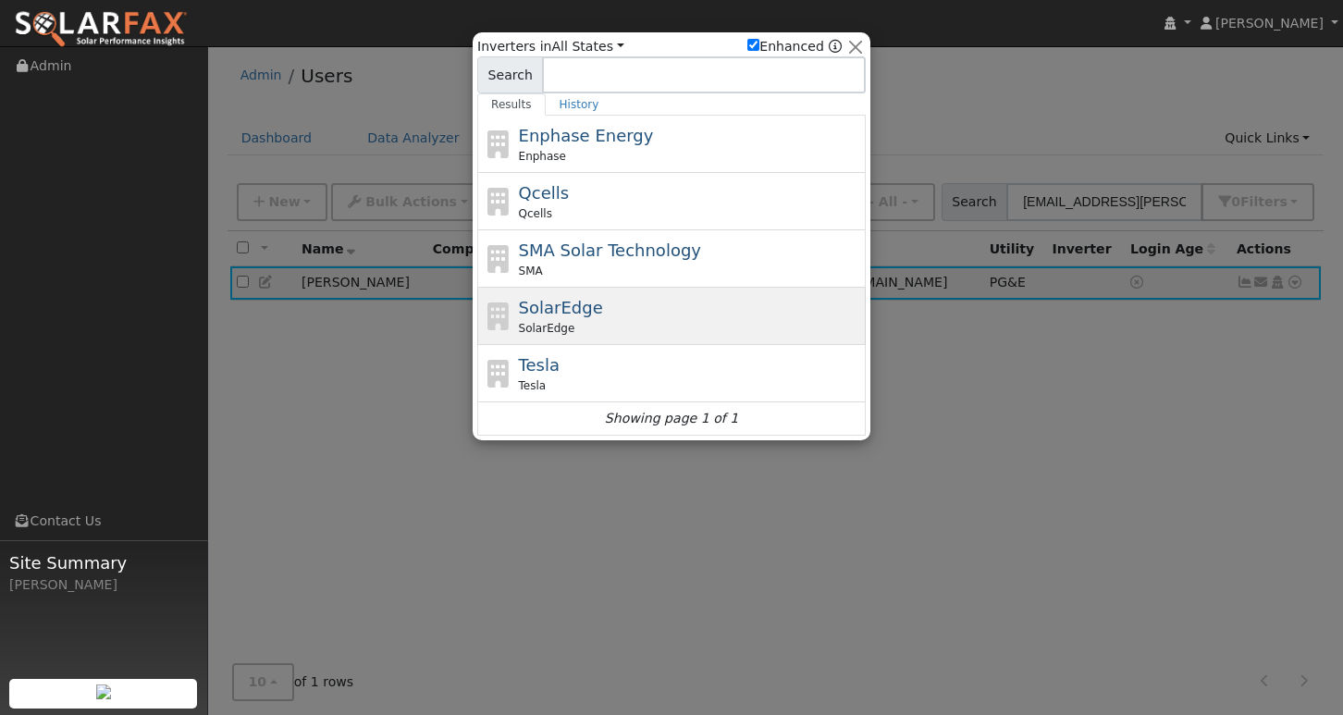
scroll to position [24, 0]
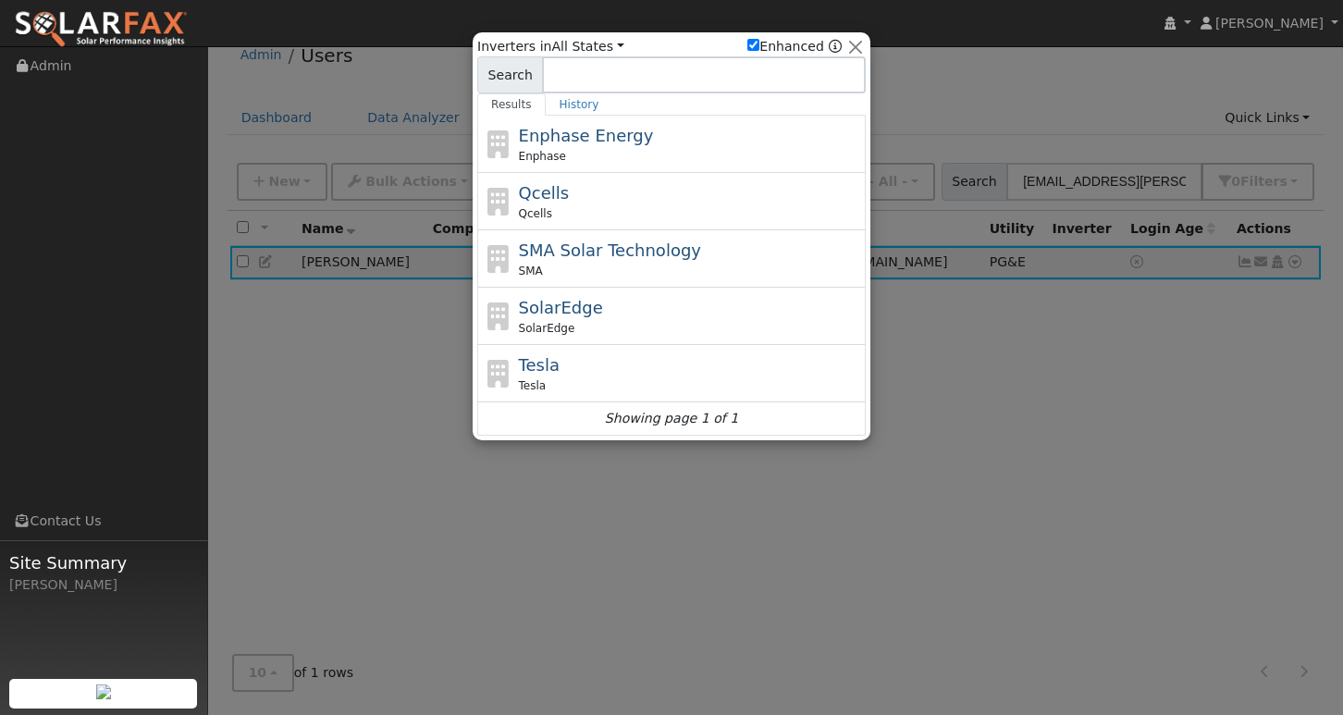
click at [728, 501] on div at bounding box center [671, 357] width 1343 height 715
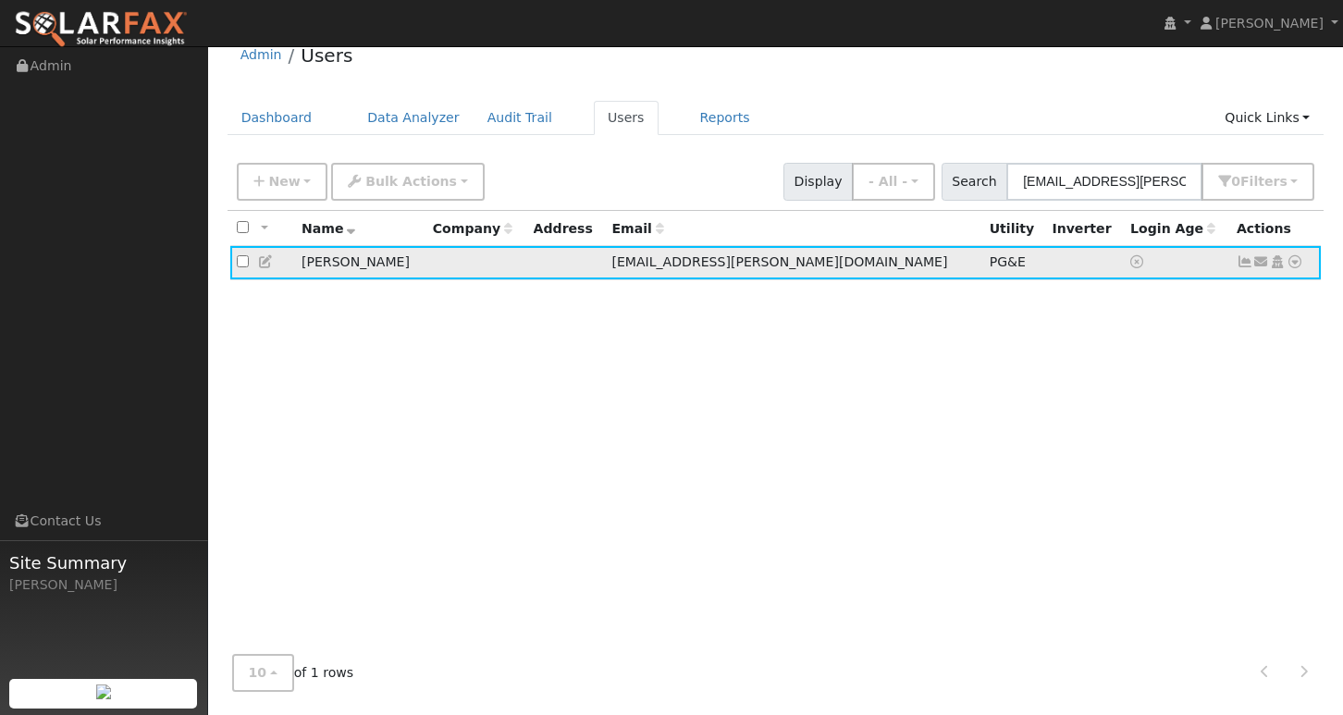
click at [1289, 265] on icon at bounding box center [1295, 261] width 17 height 13
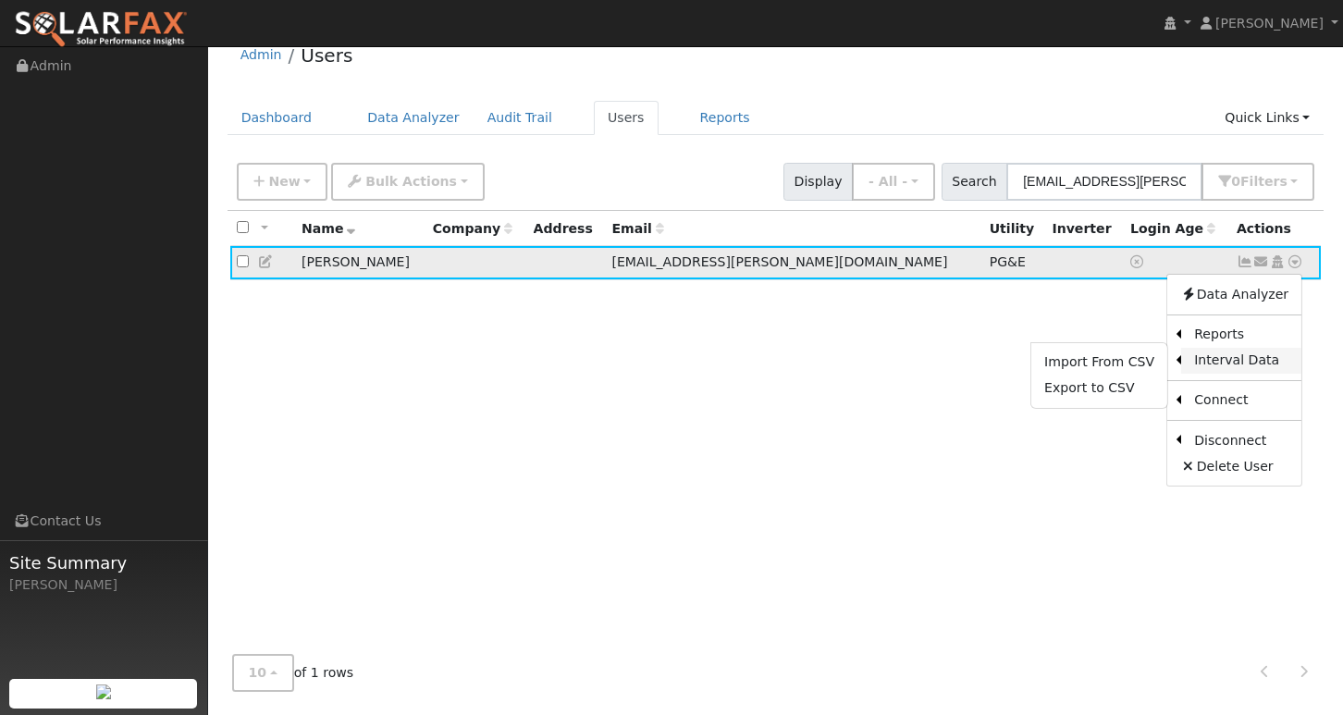
click at [1235, 364] on link "Interval Data" at bounding box center [1241, 361] width 120 height 26
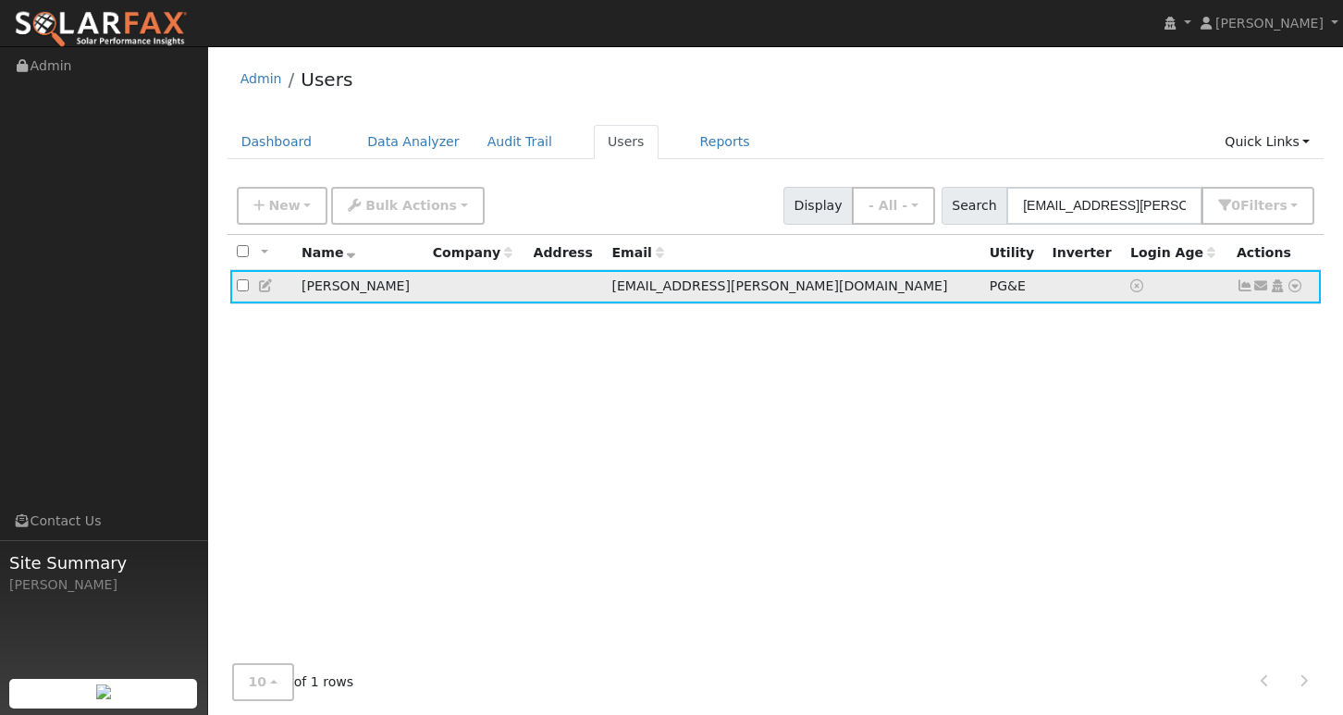
click at [1289, 290] on icon at bounding box center [1295, 285] width 17 height 13
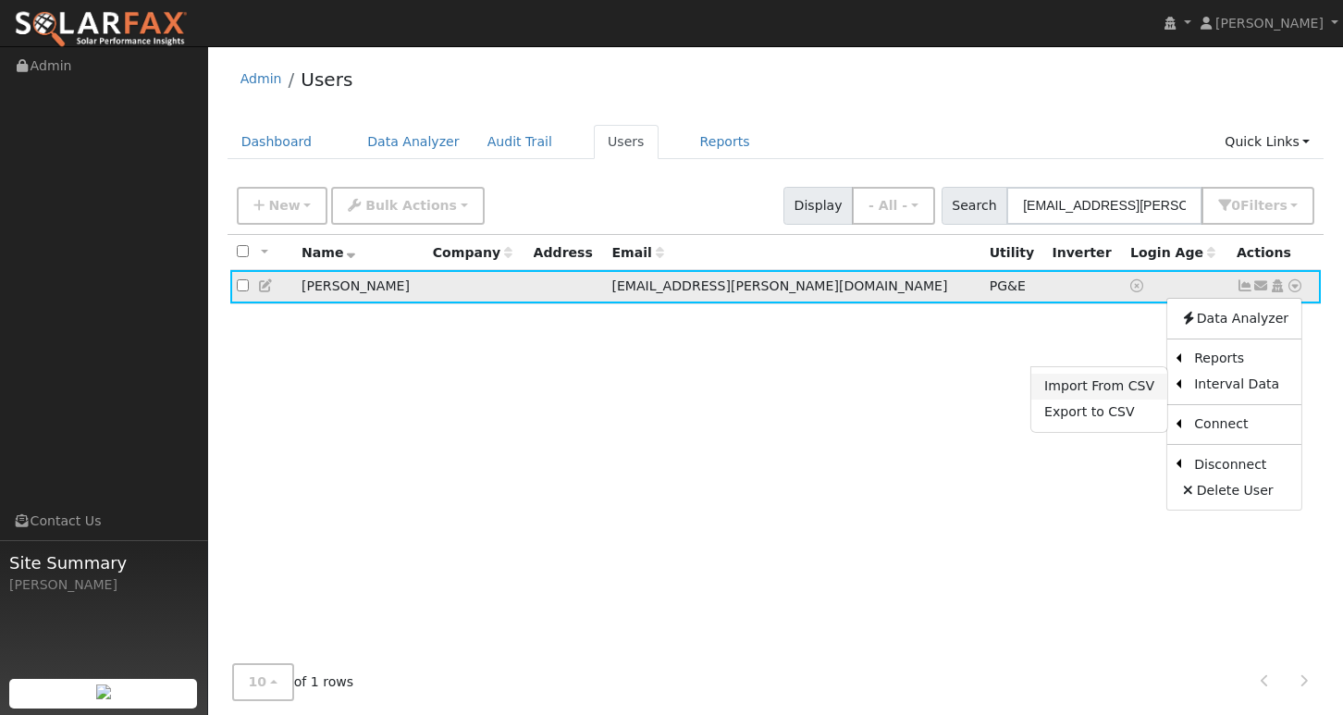
click at [1106, 389] on link "Import From CSV" at bounding box center [1099, 387] width 136 height 26
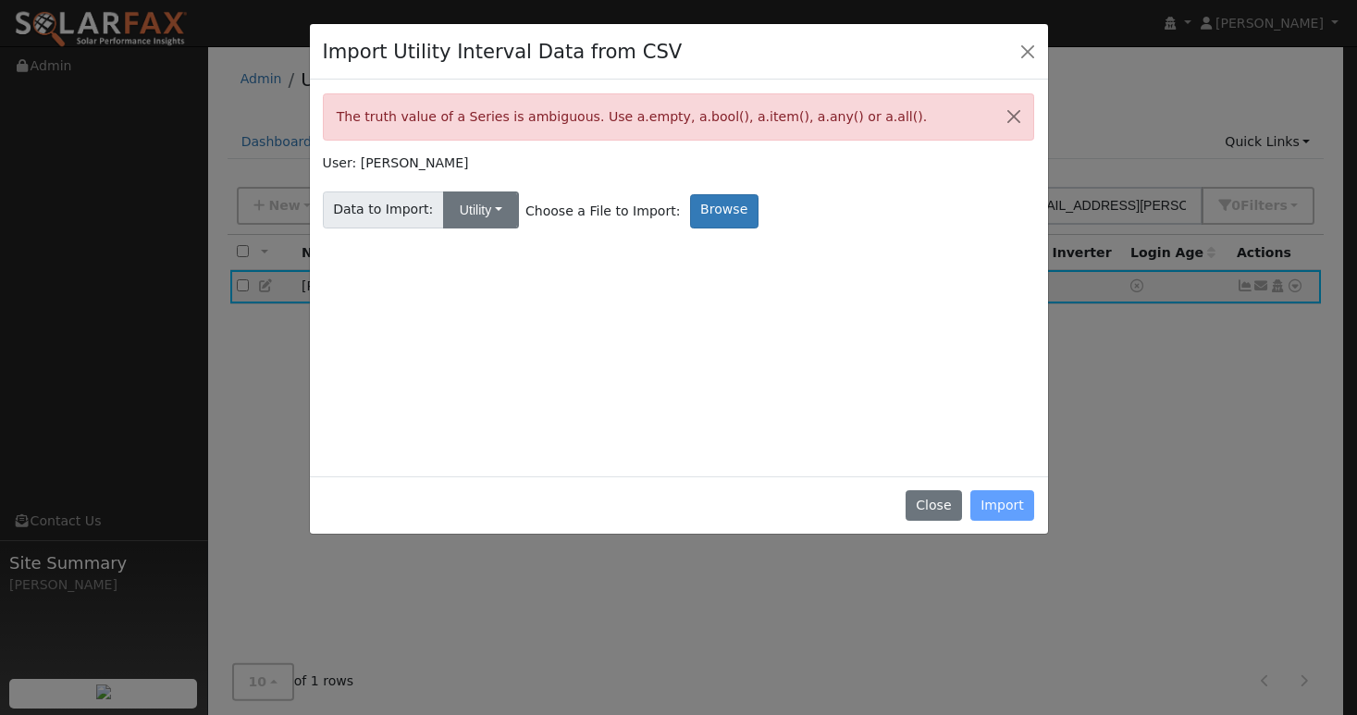
click at [497, 213] on button "Utility" at bounding box center [481, 209] width 76 height 37
click at [487, 273] on link "Solar" at bounding box center [499, 277] width 129 height 26
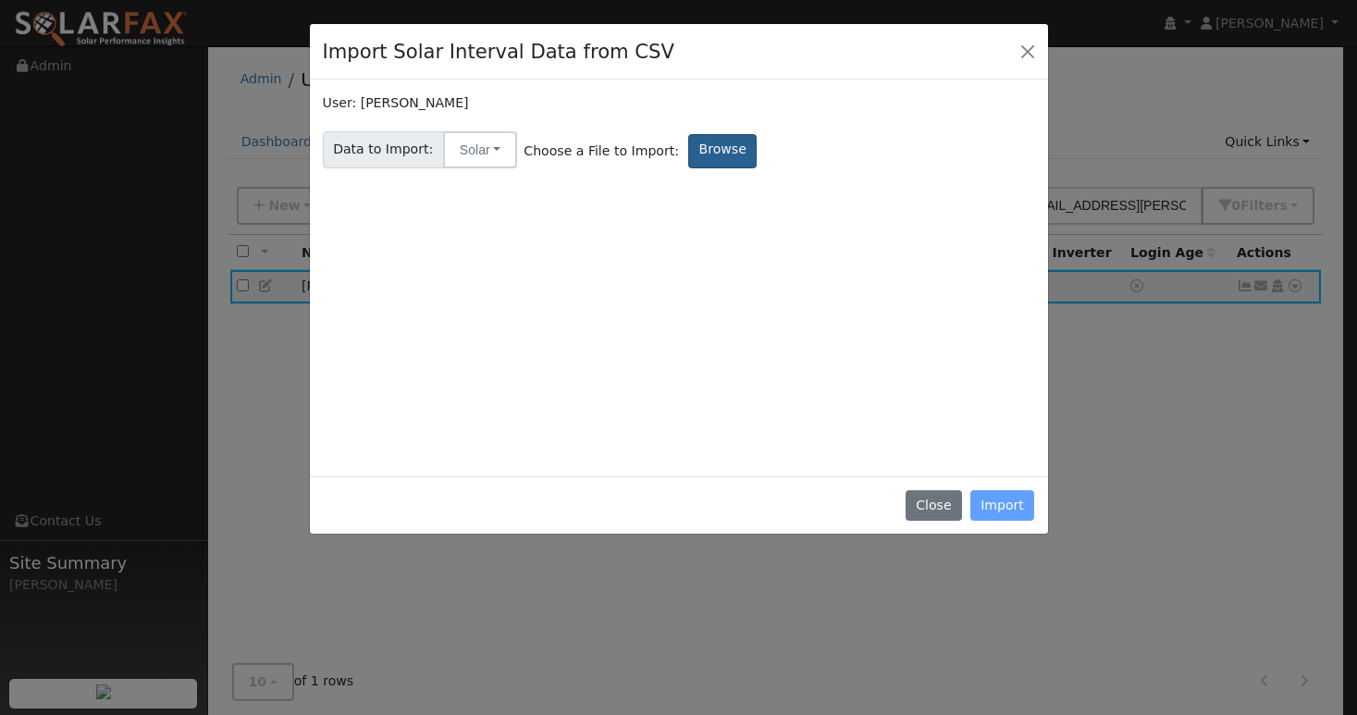
click at [708, 148] on label "Browse" at bounding box center [722, 151] width 68 height 34
click at [0, 0] on input "Browse" at bounding box center [0, 0] width 0 height 0
click at [481, 149] on button "Solar" at bounding box center [480, 149] width 74 height 37
click at [473, 186] on link "Utility" at bounding box center [499, 191] width 129 height 26
click at [709, 150] on label "Browse" at bounding box center [724, 151] width 68 height 34
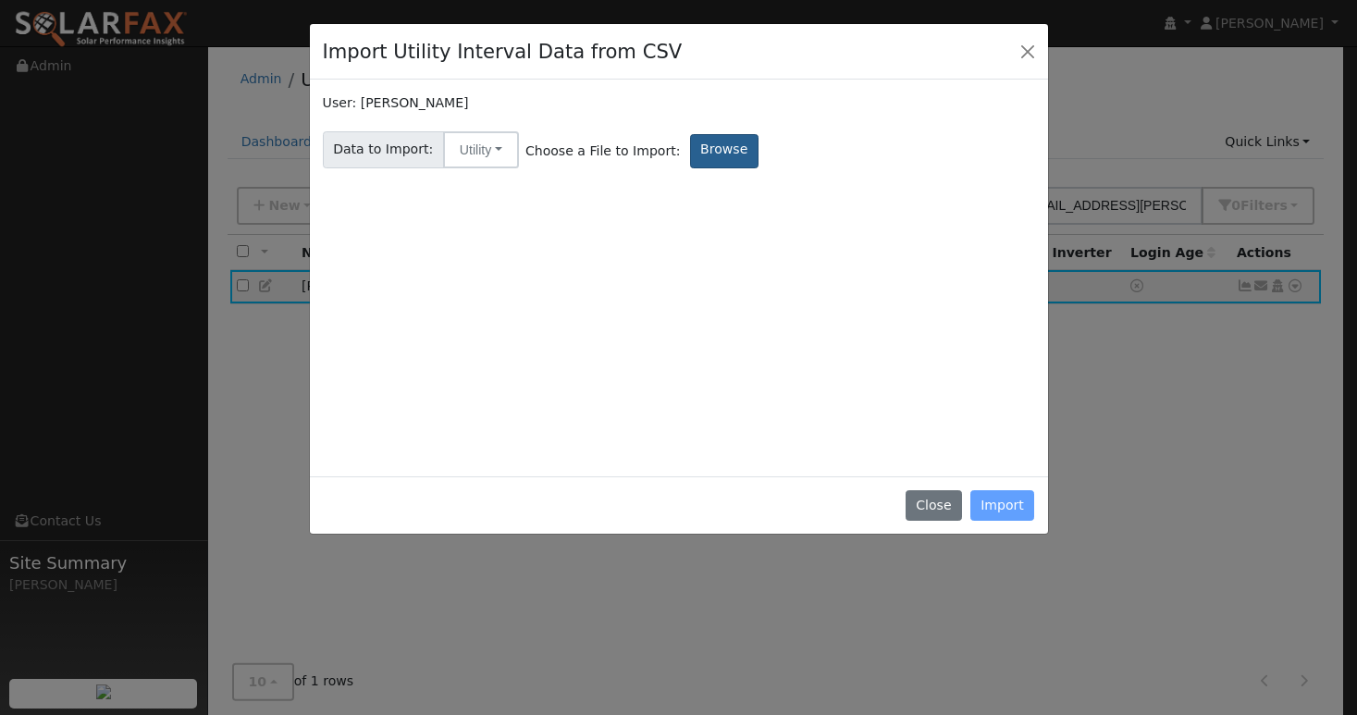
click at [0, 0] on input "Browse" at bounding box center [0, 0] width 0 height 0
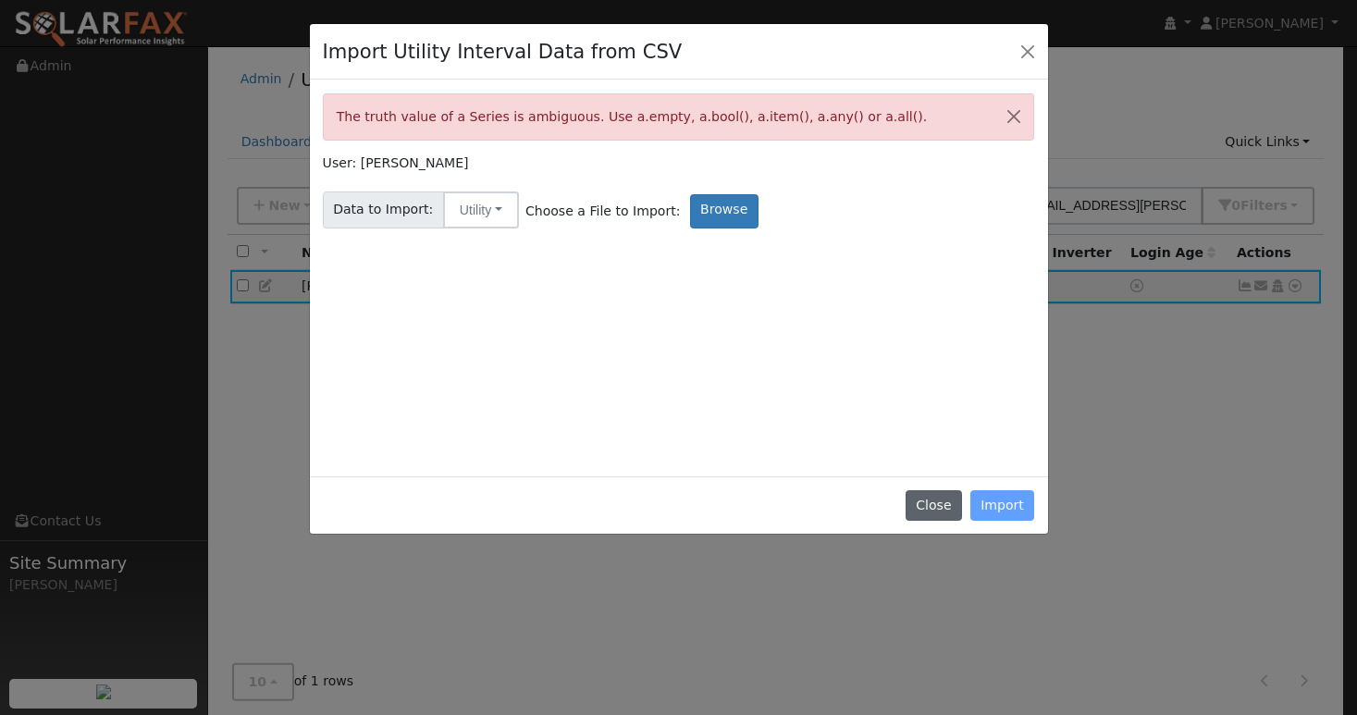
click at [933, 495] on button "Close" at bounding box center [934, 505] width 56 height 31
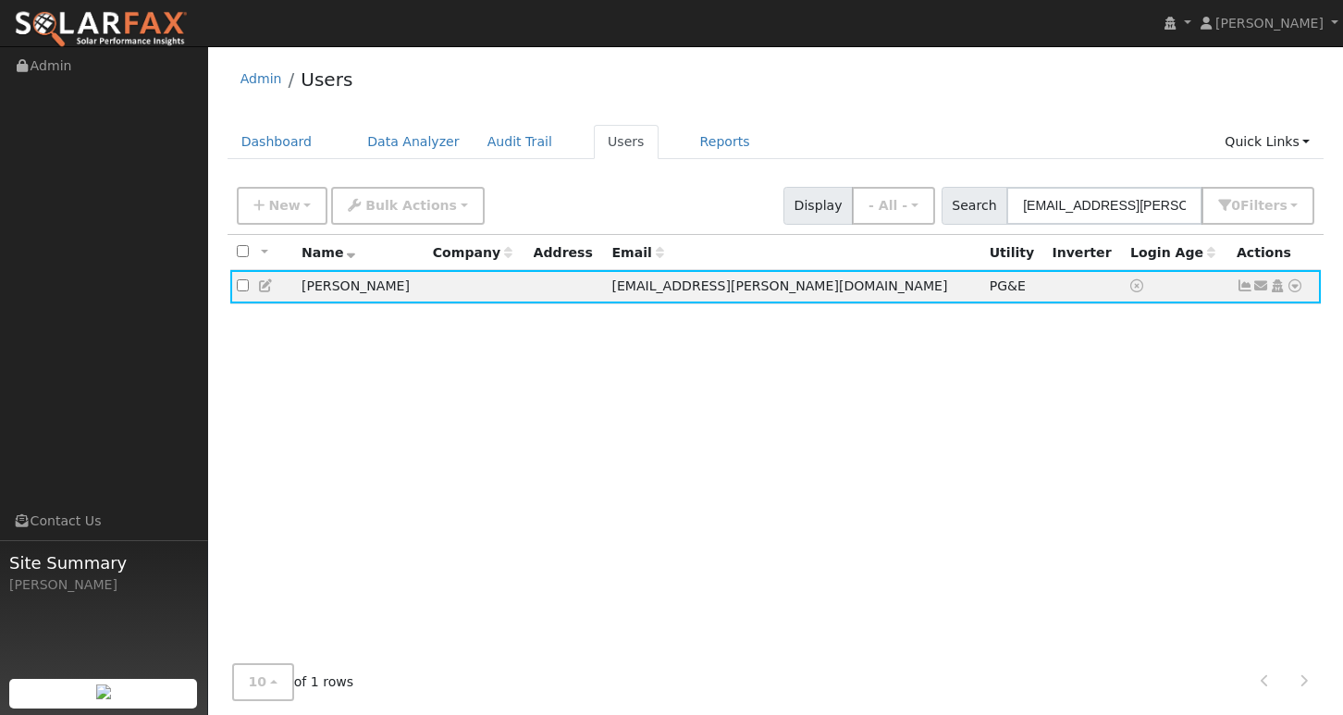
click at [678, 0] on nav "Deisy Ramos Deisy Ramos Profile My Company Help Center Terms Of Service See Wha…" at bounding box center [671, 23] width 1343 height 47
click at [1292, 285] on icon at bounding box center [1295, 285] width 17 height 13
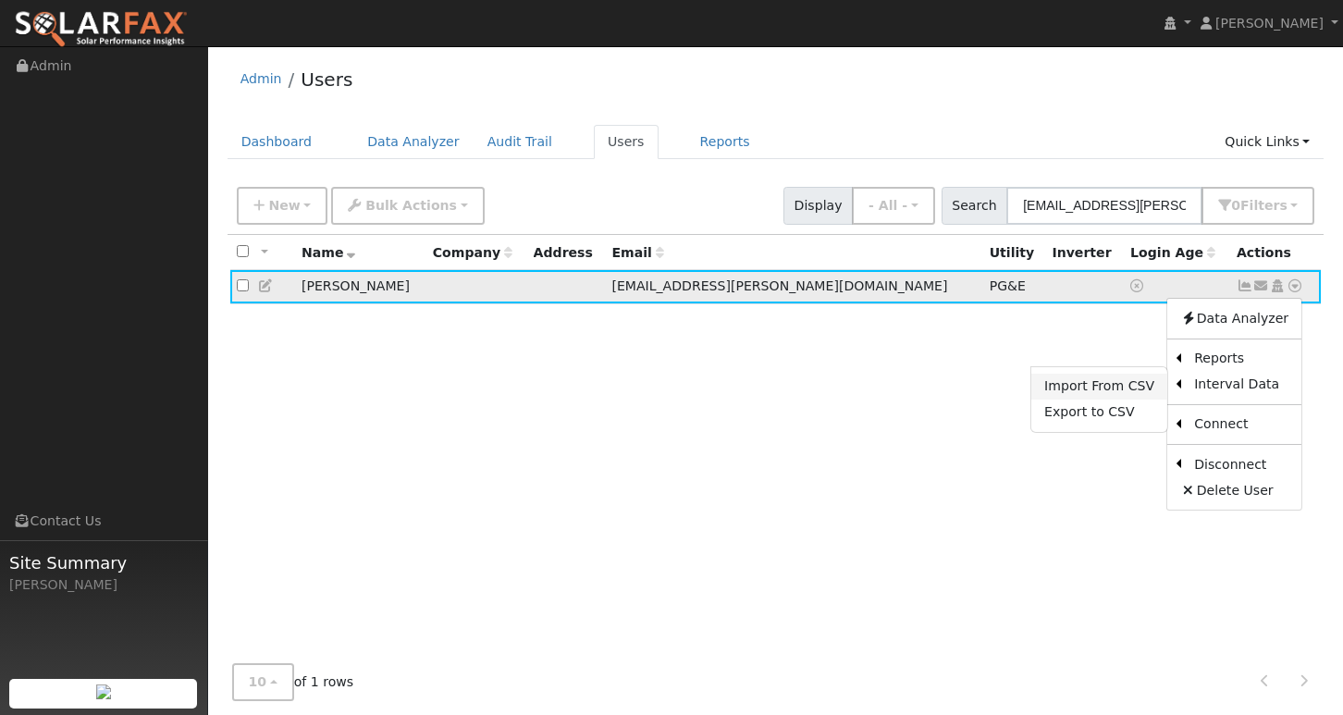
click at [1119, 386] on link "Import From CSV" at bounding box center [1099, 387] width 136 height 26
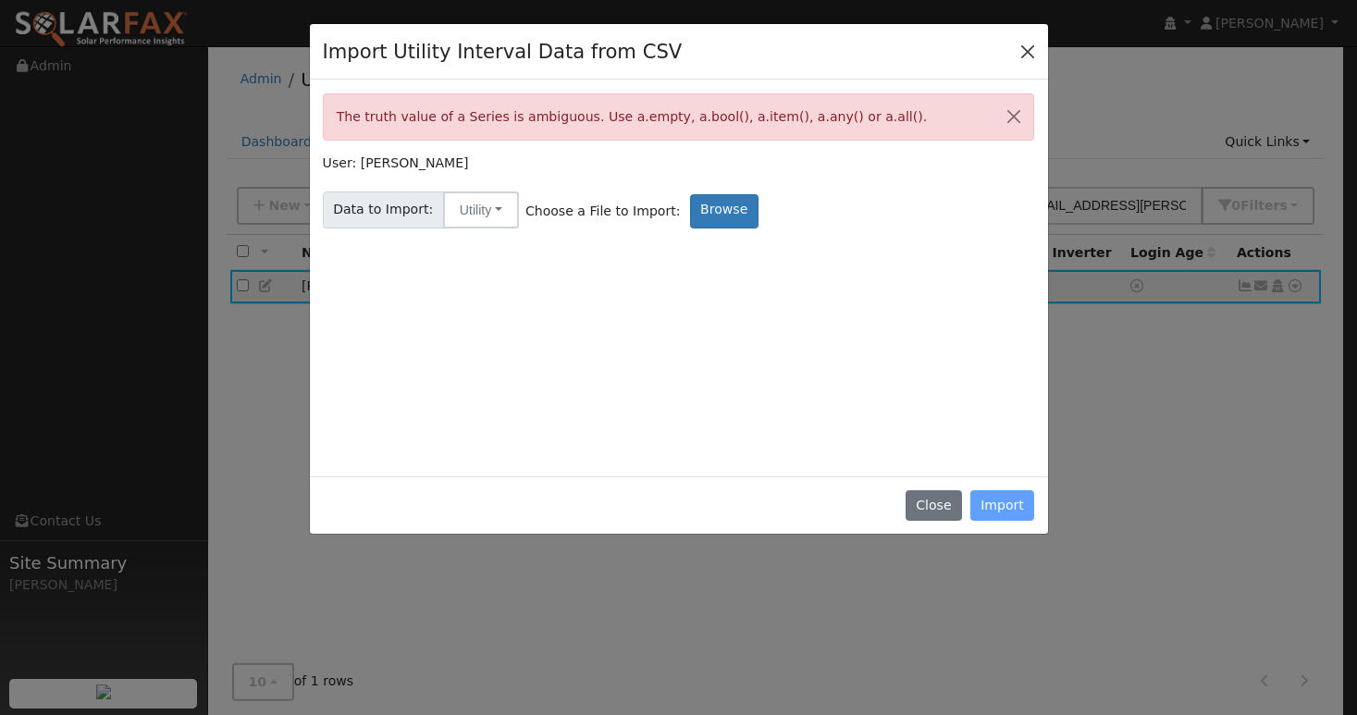
click at [1028, 56] on button "Close" at bounding box center [1028, 51] width 26 height 26
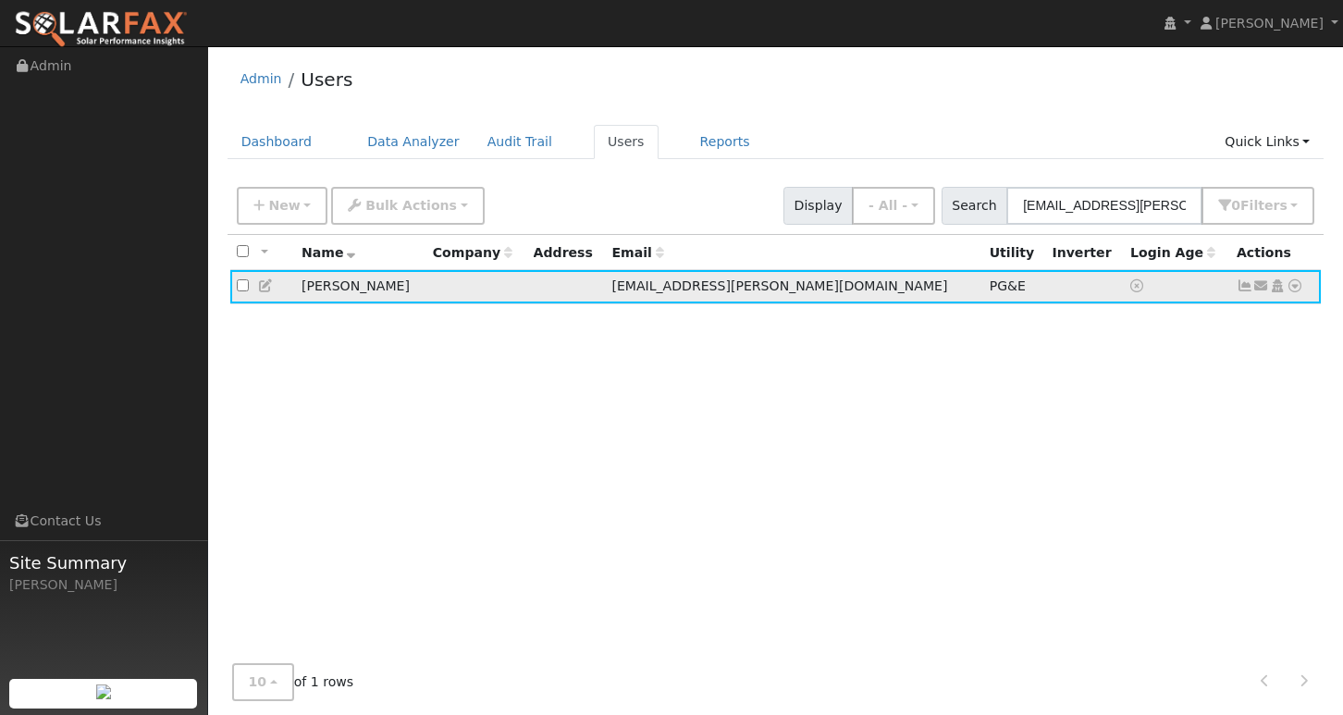
click at [1295, 290] on icon at bounding box center [1295, 285] width 17 height 13
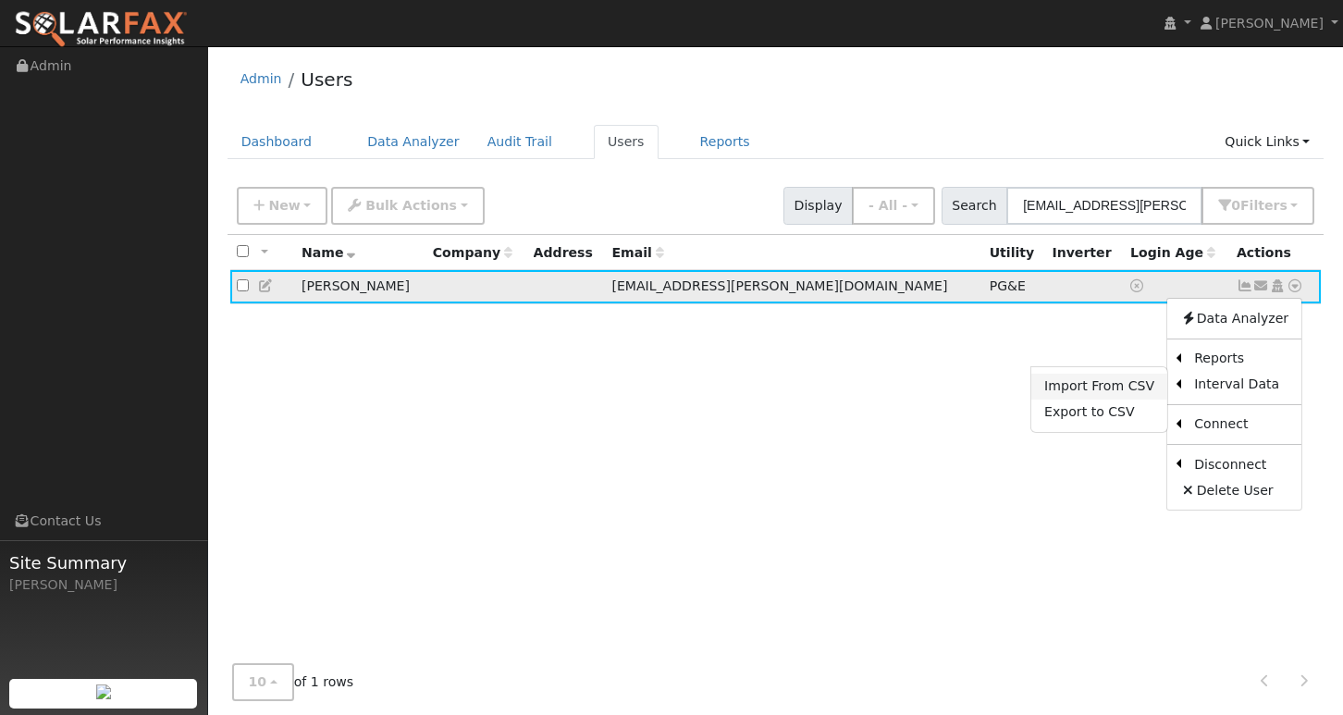
click at [1089, 384] on link "Import From CSV" at bounding box center [1099, 387] width 136 height 26
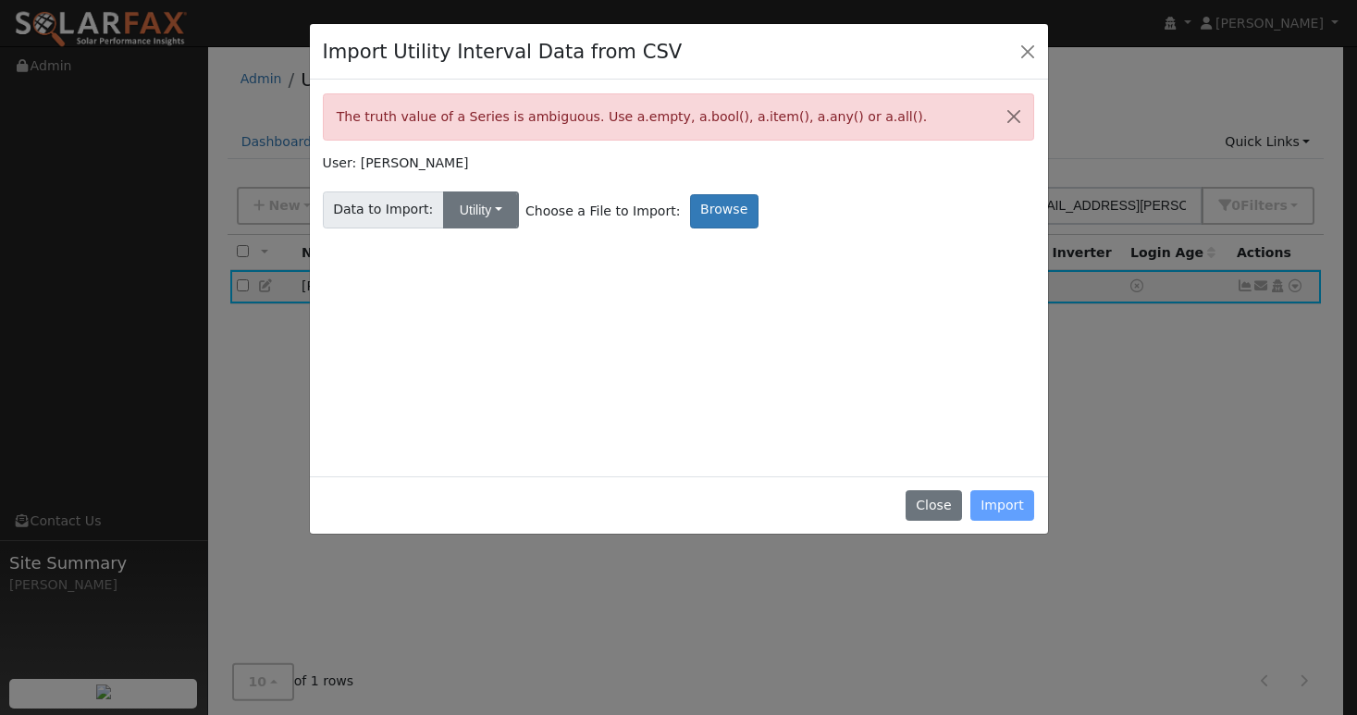
click at [502, 223] on button "Utility" at bounding box center [481, 209] width 76 height 37
click at [784, 304] on div "The truth value of a Series is ambiguous. Use a.empty, a.bool(), a.item(), a.an…" at bounding box center [679, 278] width 712 height 370
click at [1034, 48] on button "Close" at bounding box center [1028, 51] width 26 height 26
